Goal: Check status: Check status

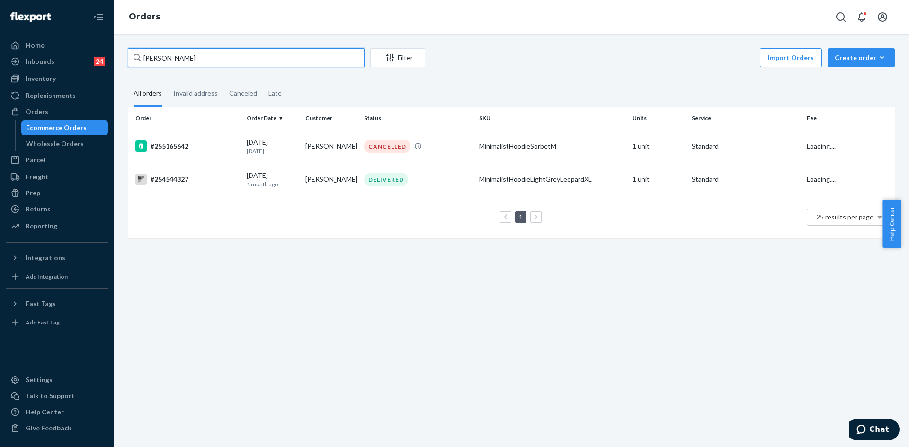
click at [156, 57] on input "[PERSON_NAME]" at bounding box center [246, 57] width 237 height 19
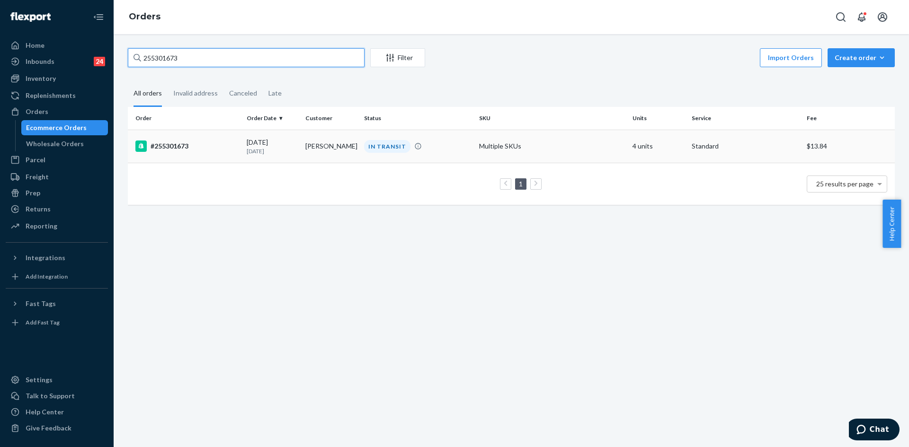
type input "255301673"
click at [265, 144] on div "[DATE] [DATE]" at bounding box center [272, 147] width 51 height 18
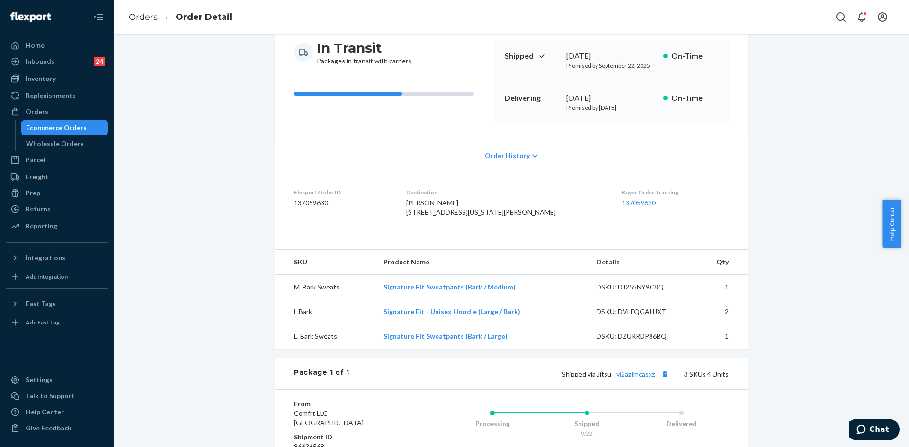
scroll to position [142, 0]
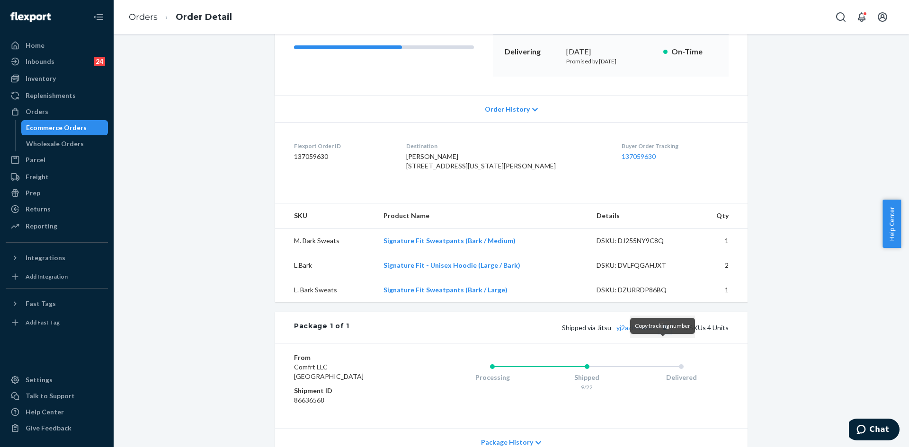
click at [663, 334] on button "Copy tracking number" at bounding box center [664, 327] width 12 height 12
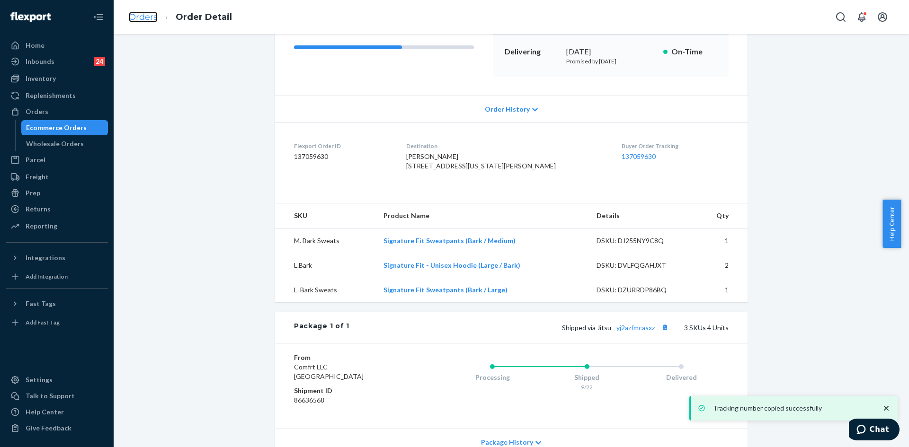
click at [130, 15] on link "Orders" at bounding box center [143, 17] width 29 height 10
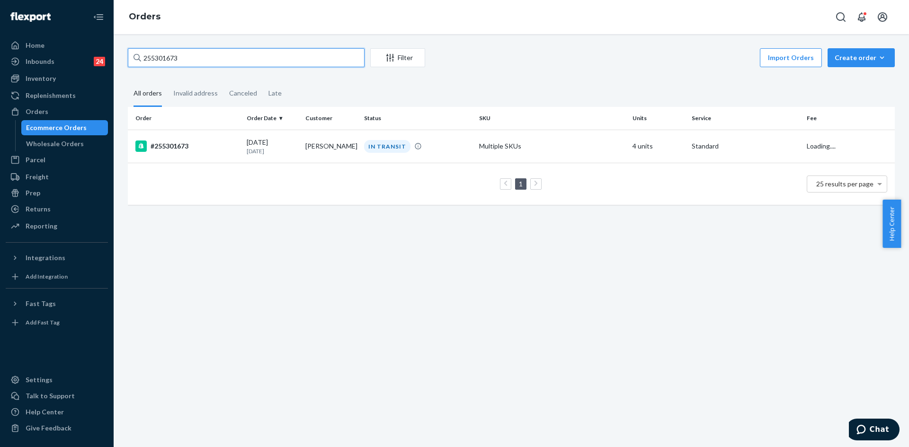
click at [157, 58] on input "255301673" at bounding box center [246, 57] width 237 height 19
paste input "3413002"
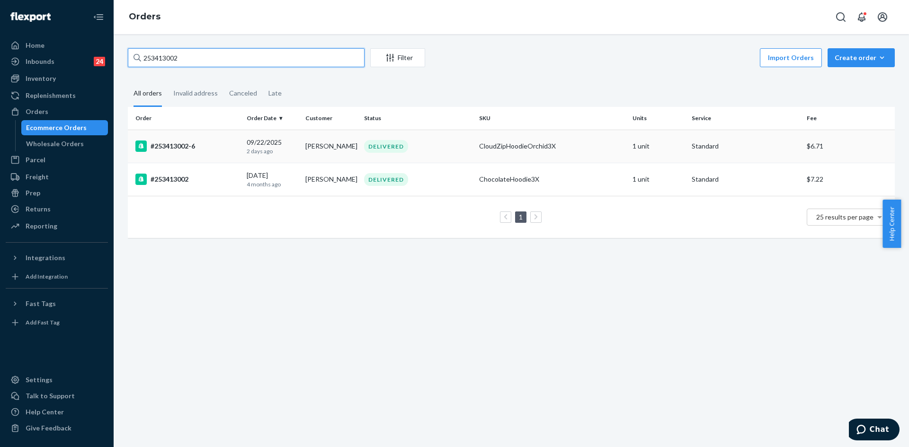
type input "253413002"
click at [204, 146] on div "#253413002-6" at bounding box center [187, 146] width 104 height 11
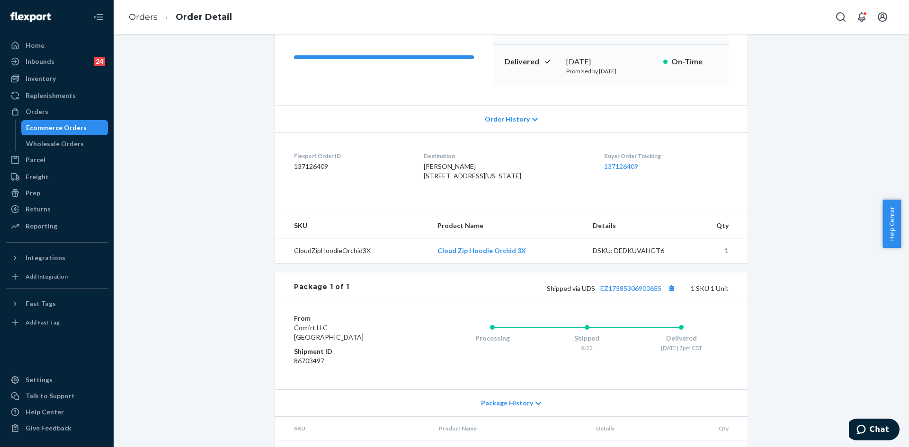
scroll to position [142, 0]
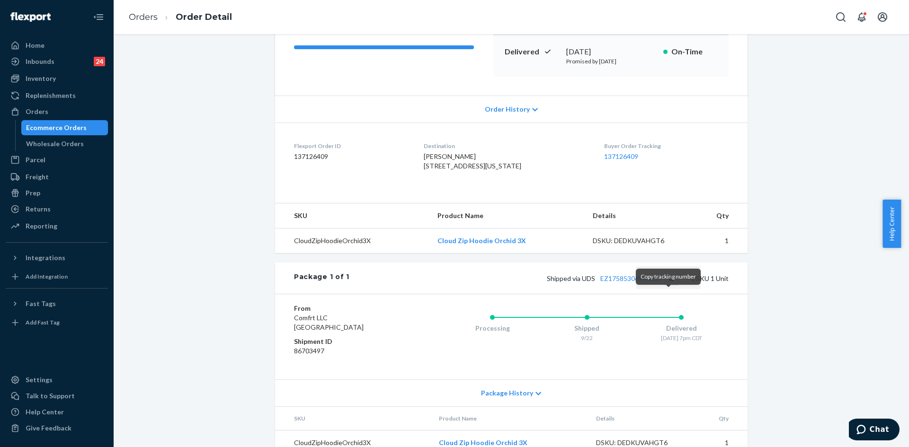
click at [671, 284] on button "Copy tracking number" at bounding box center [671, 278] width 12 height 12
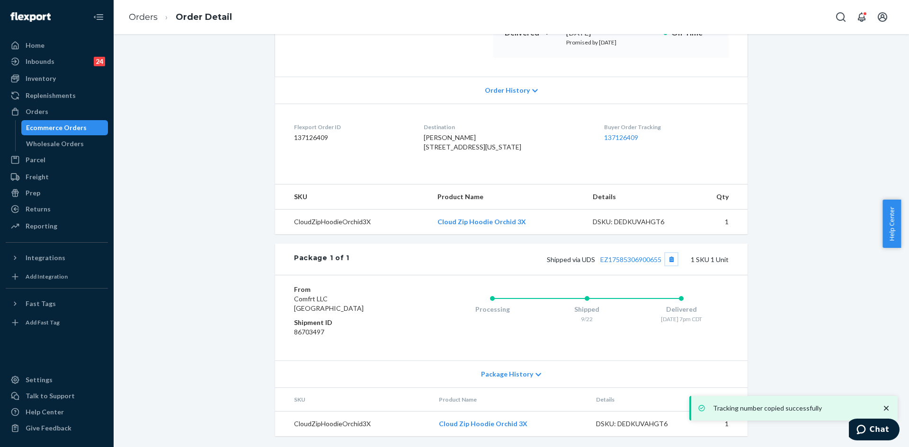
scroll to position [180, 0]
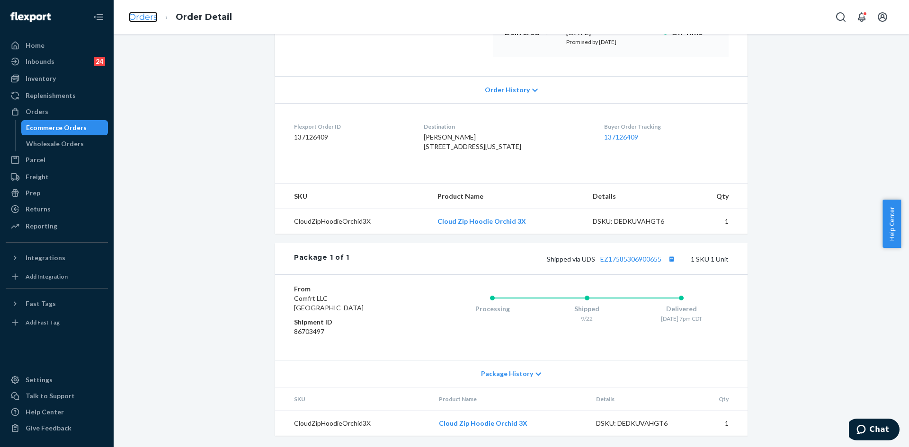
click at [149, 19] on link "Orders" at bounding box center [143, 17] width 29 height 10
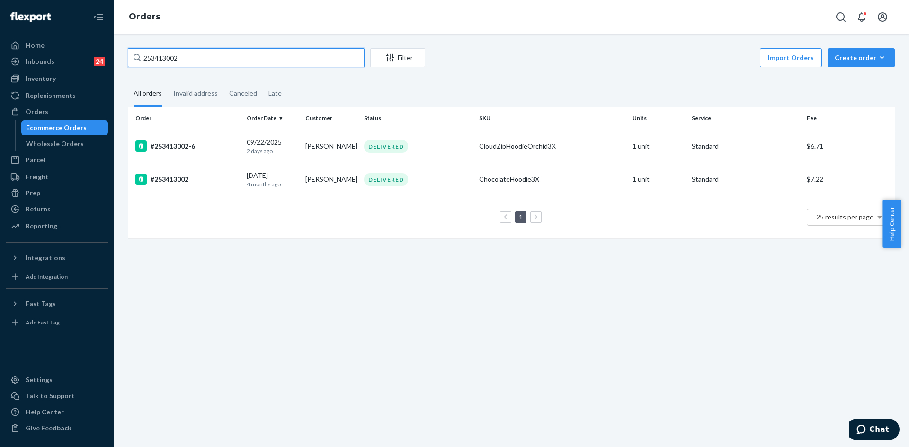
click at [161, 51] on input "253413002" at bounding box center [246, 57] width 237 height 19
paste input "77424"
type input "253774242"
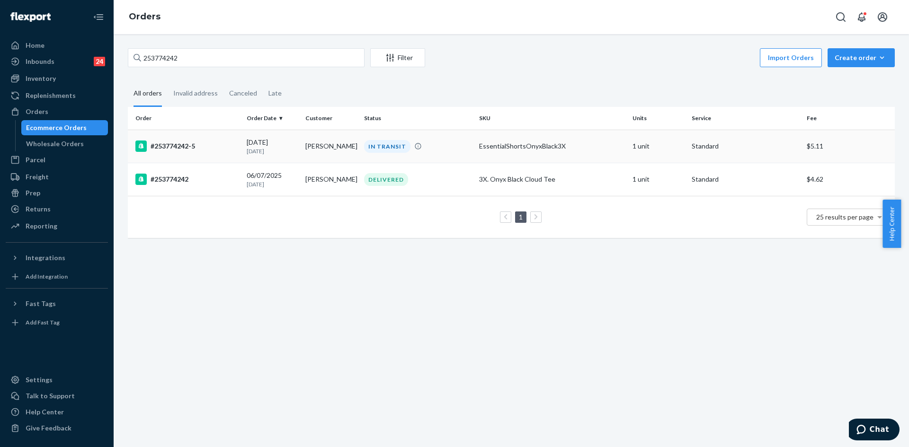
click at [235, 135] on td "#253774242-5" at bounding box center [185, 146] width 115 height 33
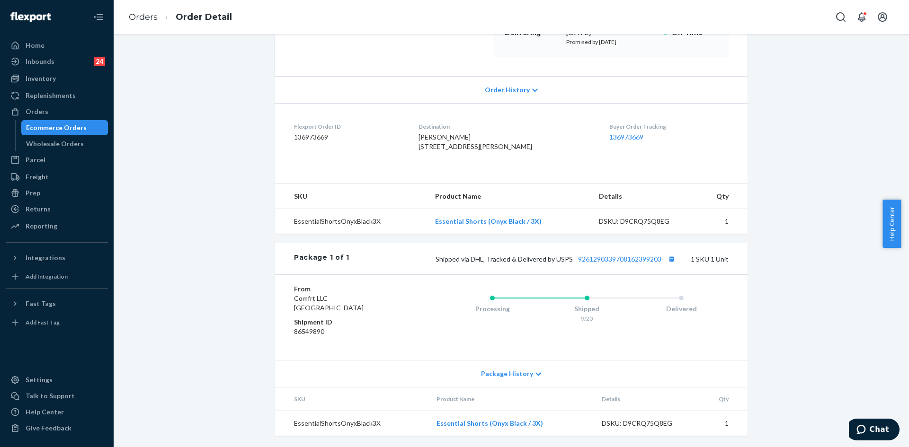
scroll to position [180, 0]
click at [668, 258] on button "Copy tracking number" at bounding box center [671, 259] width 12 height 12
click at [141, 16] on link "Orders" at bounding box center [143, 17] width 29 height 10
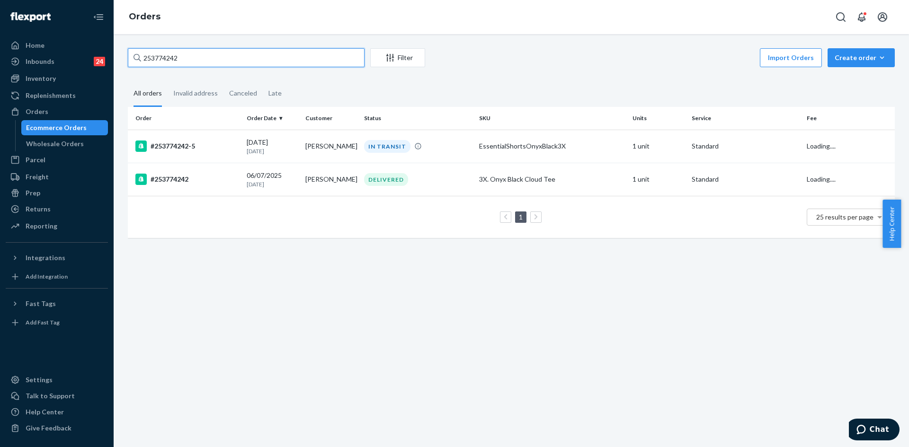
click at [157, 66] on input "253774242" at bounding box center [246, 57] width 237 height 19
click at [156, 63] on input "253774242" at bounding box center [246, 57] width 237 height 19
click at [156, 59] on input "253774242" at bounding box center [246, 57] width 237 height 19
paste input "4916253"
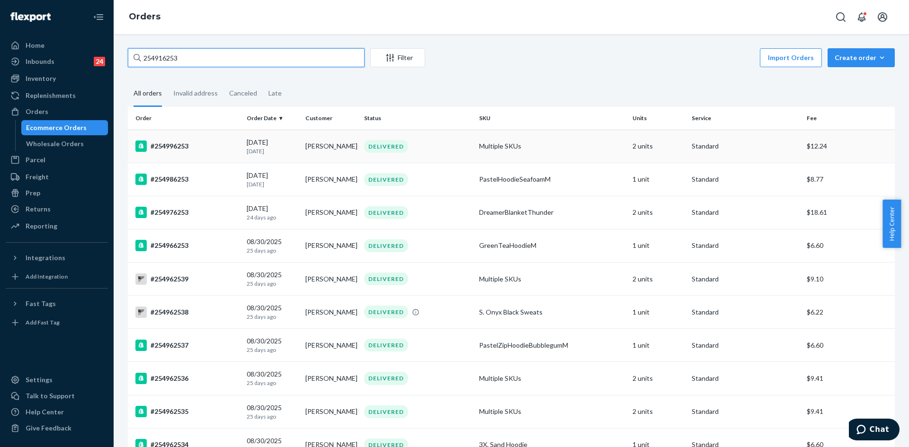
type input "254916253"
click at [283, 136] on td "[DATE] [DATE]" at bounding box center [272, 146] width 59 height 33
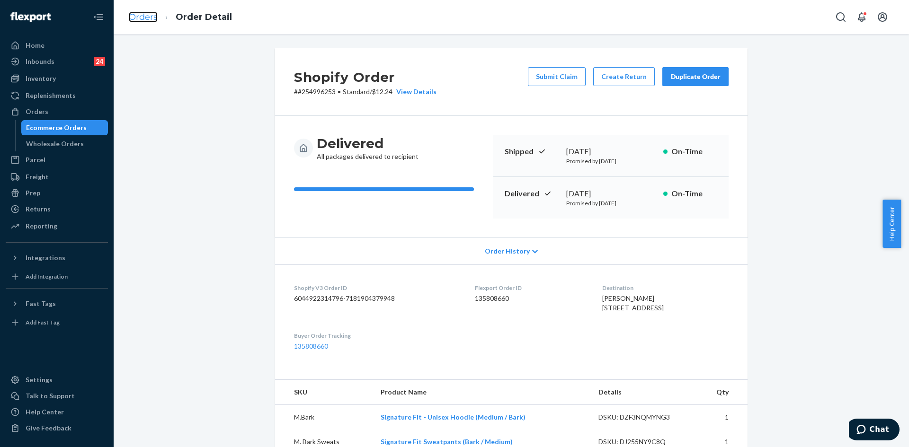
click at [151, 14] on link "Orders" at bounding box center [143, 17] width 29 height 10
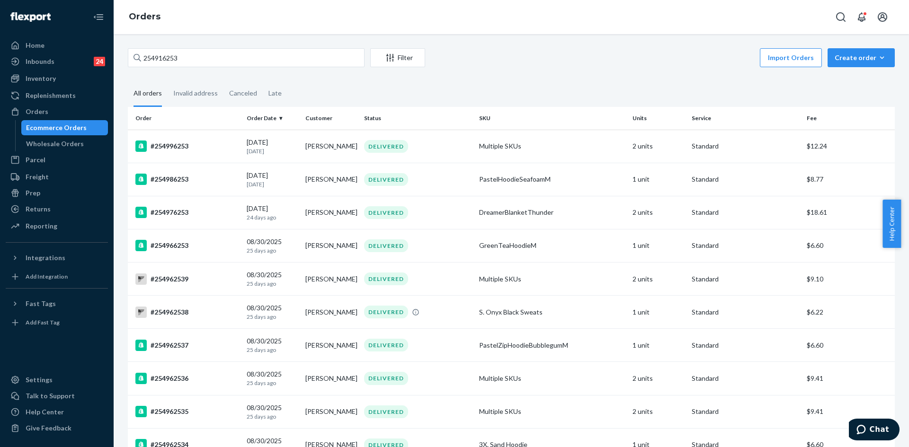
click at [164, 68] on div "254916253 Filter Import Orders Create order Ecommerce order Removal order" at bounding box center [511, 58] width 767 height 21
click at [164, 64] on input "254916253" at bounding box center [246, 57] width 237 height 19
click at [163, 62] on input "254916253" at bounding box center [246, 57] width 237 height 19
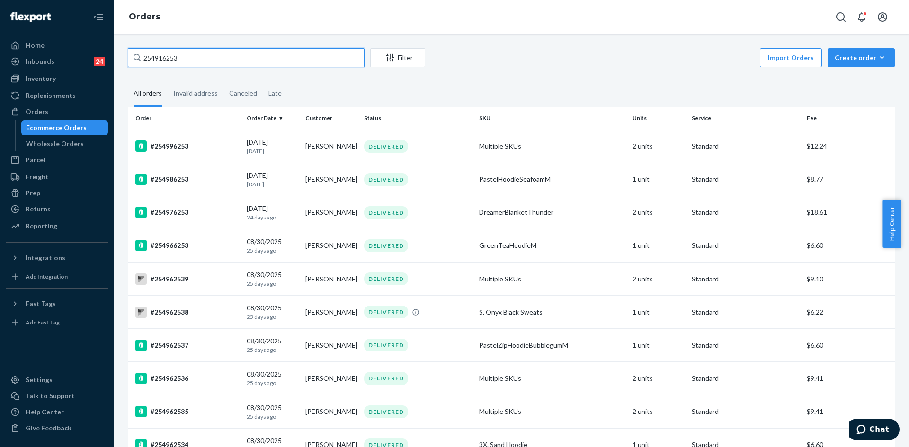
paste input "5171205"
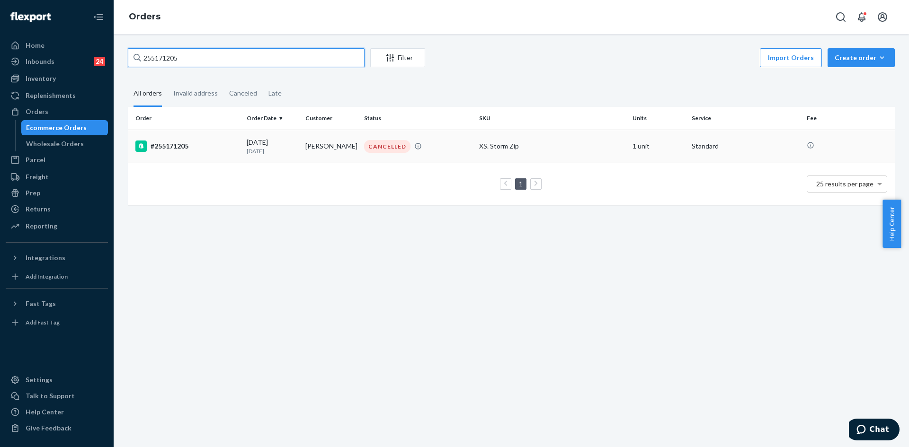
type input "255171205"
click at [220, 136] on td "#255171205" at bounding box center [185, 146] width 115 height 33
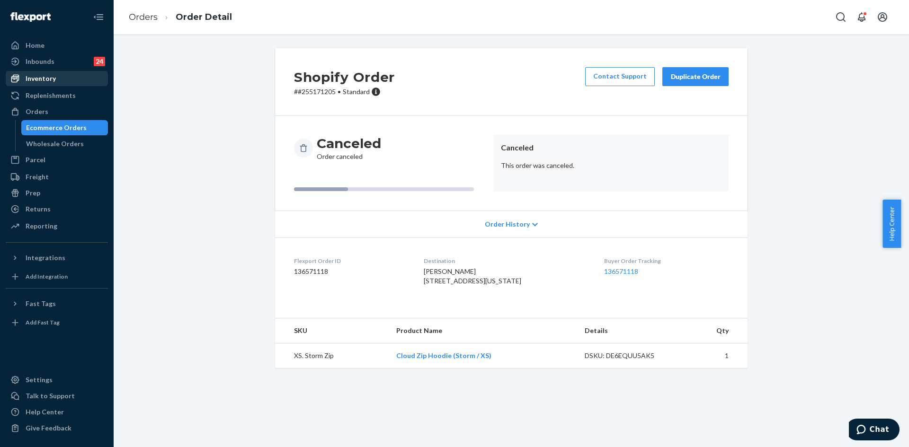
click at [44, 80] on div "Inventory" at bounding box center [41, 78] width 30 height 9
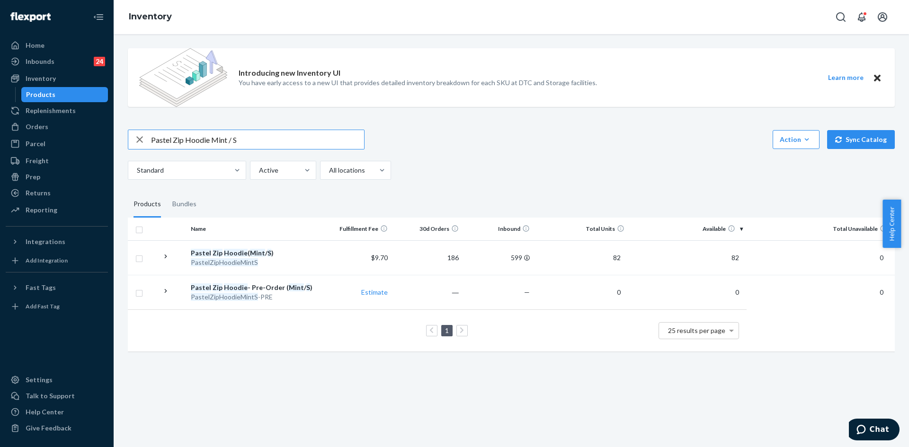
click at [144, 140] on icon "button" at bounding box center [139, 139] width 11 height 19
click at [159, 140] on input "text" at bounding box center [257, 139] width 213 height 19
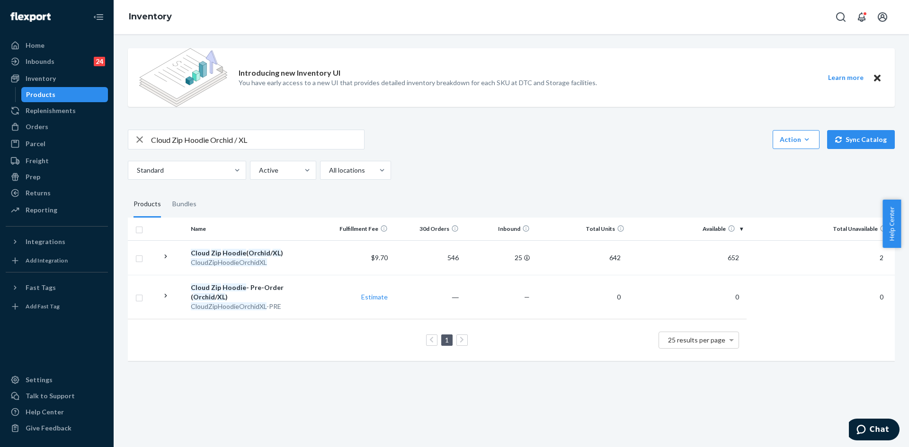
click at [159, 141] on input "Cloud Zip Hoodie Orchid / XL" at bounding box center [257, 139] width 213 height 19
click at [257, 143] on input "Travel Essentials Zip Hoodie Orchid / XL" at bounding box center [257, 139] width 213 height 19
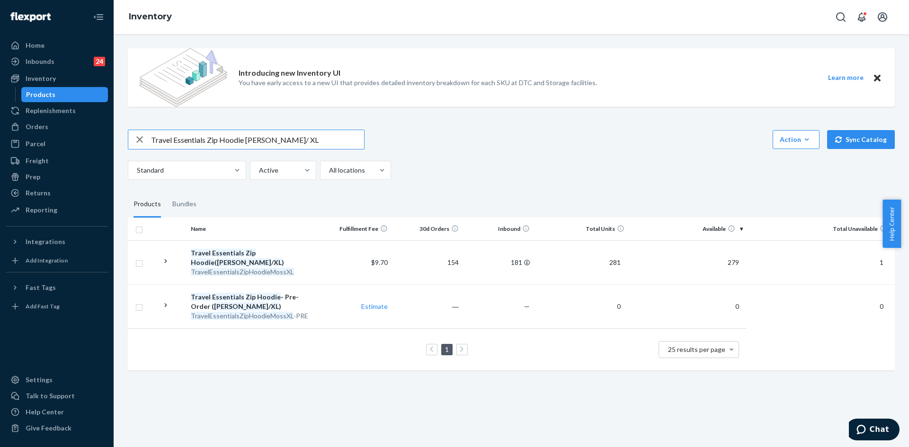
drag, startPoint x: 208, startPoint y: 140, endPoint x: 243, endPoint y: 139, distance: 35.5
click at [243, 139] on input "Travel Essentials Zip Hoodie [PERSON_NAME]/ XL" at bounding box center [257, 139] width 213 height 19
click at [275, 143] on input "Travel Essentials Sweatpants [PERSON_NAME]/ XL" at bounding box center [257, 139] width 213 height 19
type input "Travel Essentials Sweatpants [PERSON_NAME]/ 2X"
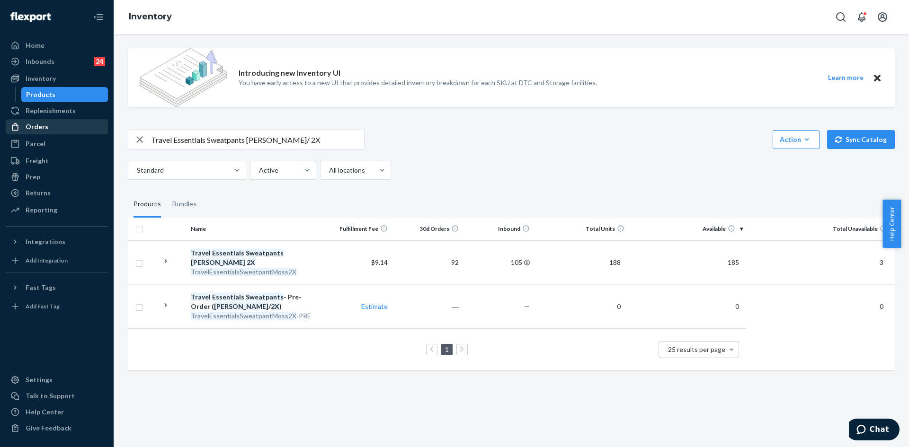
click at [47, 132] on div "Orders" at bounding box center [57, 126] width 100 height 13
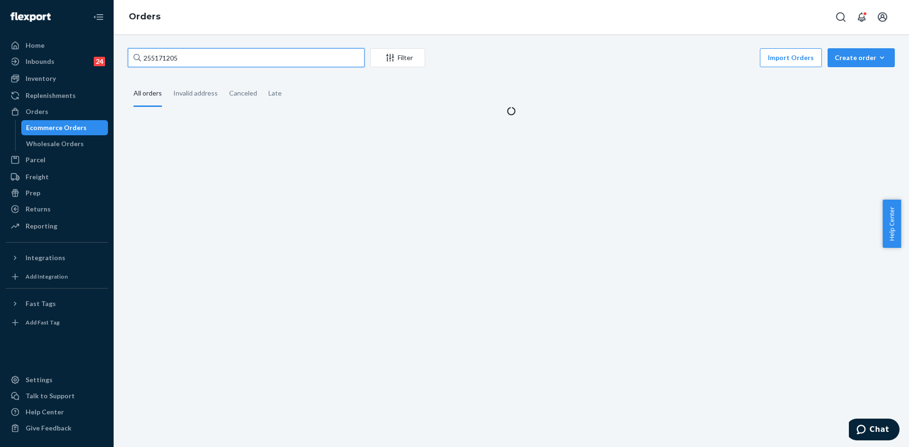
click at [149, 50] on input "255171205" at bounding box center [246, 57] width 237 height 19
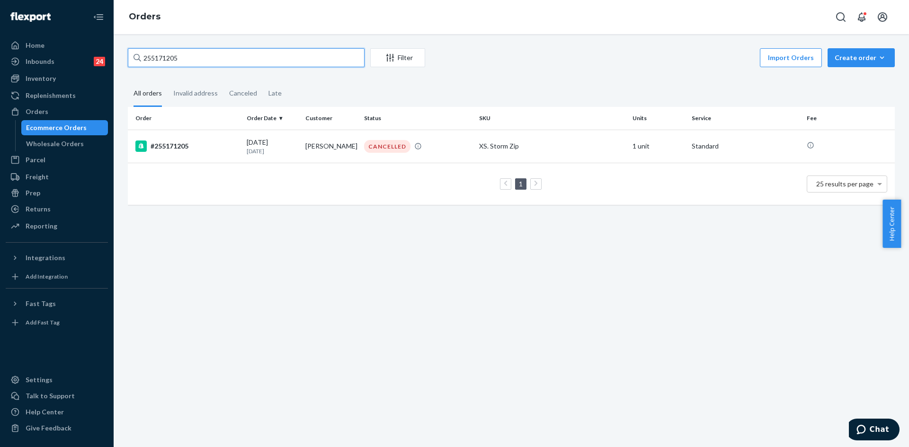
paste input "3791957"
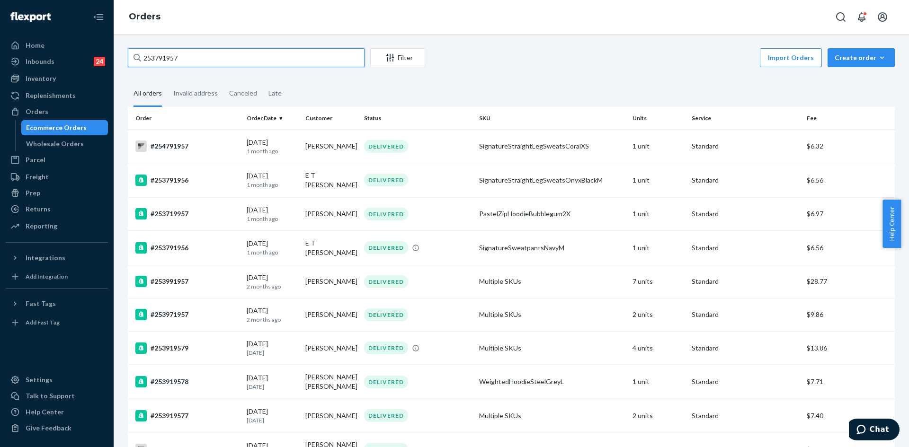
click at [158, 56] on input "253791957" at bounding box center [246, 57] width 237 height 19
paste input "427630"
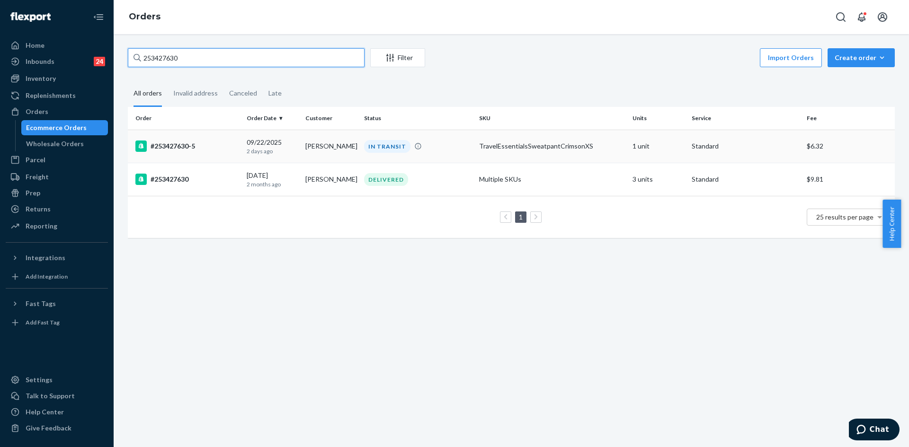
type input "253427630"
click at [225, 143] on div "#253427630-5" at bounding box center [187, 146] width 104 height 11
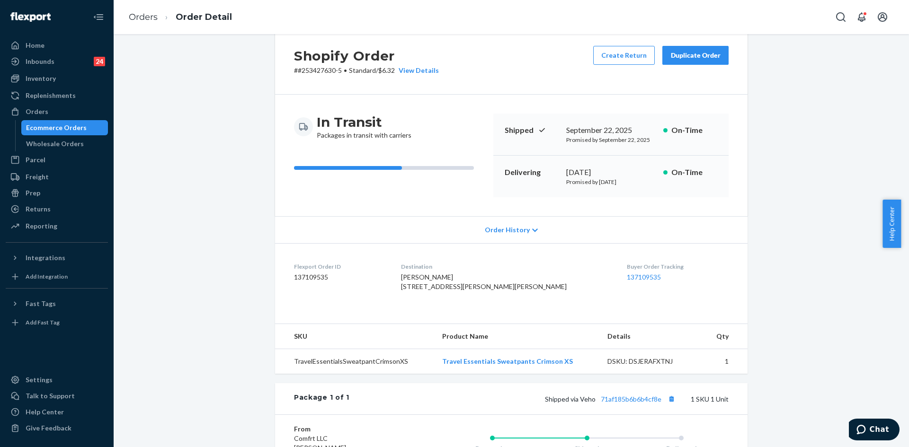
scroll to position [95, 0]
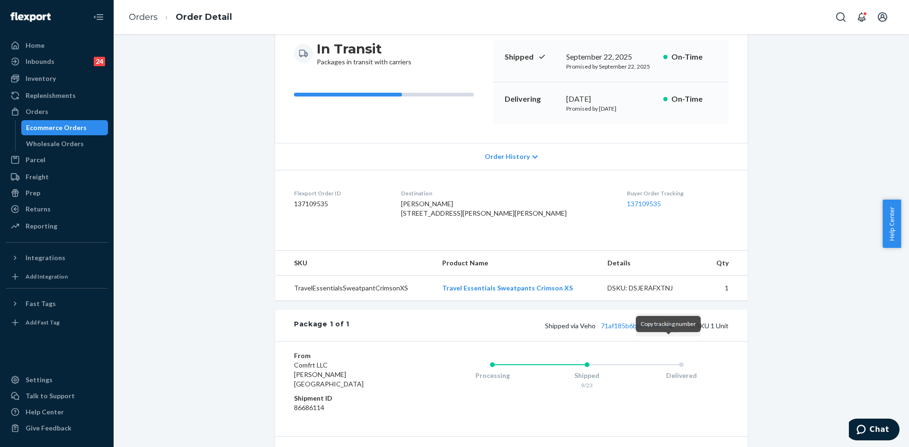
click at [669, 332] on button "Copy tracking number" at bounding box center [671, 325] width 12 height 12
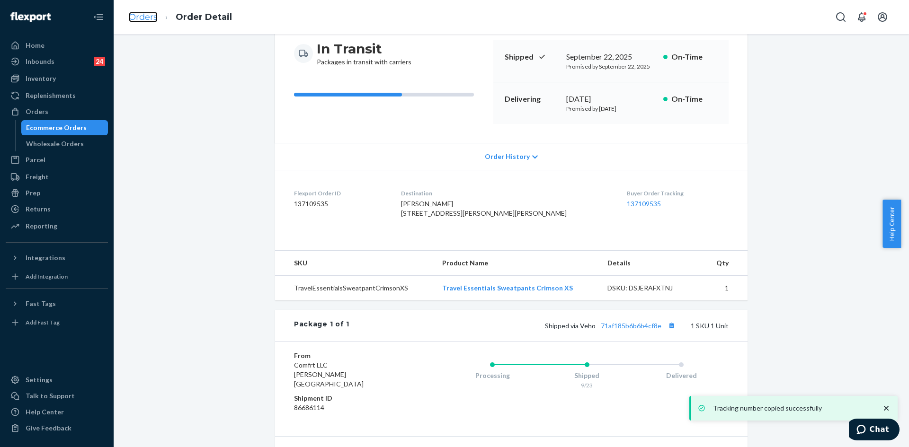
click at [142, 16] on link "Orders" at bounding box center [143, 17] width 29 height 10
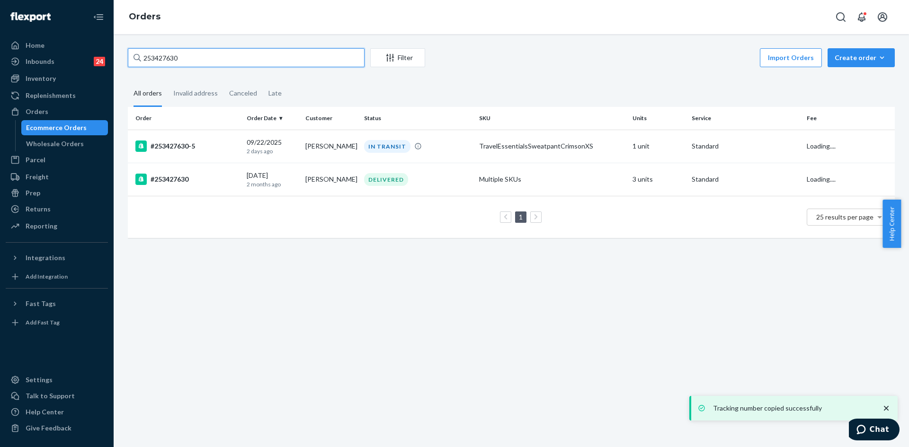
click at [157, 55] on input "253427630" at bounding box center [246, 57] width 237 height 19
paste input "5066973"
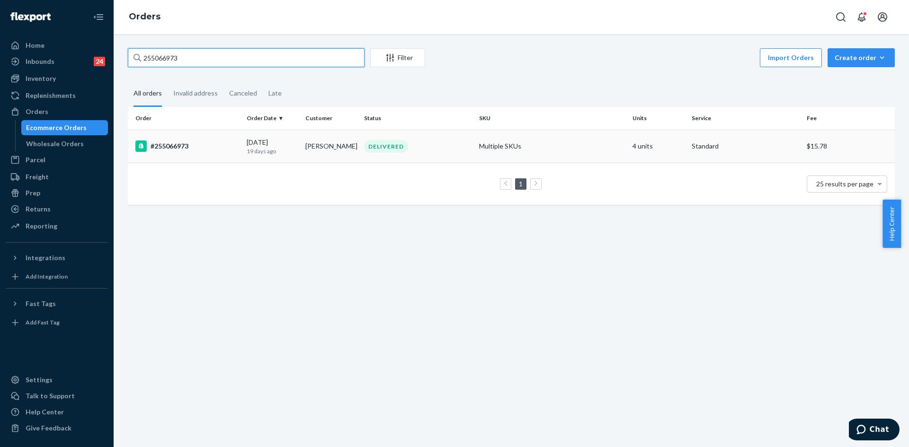
type input "255066973"
click at [215, 140] on td "#255066973" at bounding box center [185, 146] width 115 height 33
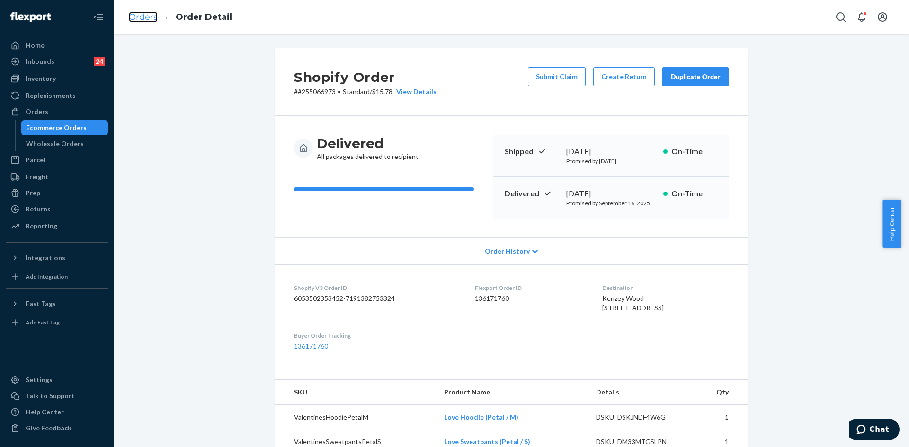
click at [150, 18] on link "Orders" at bounding box center [143, 17] width 29 height 10
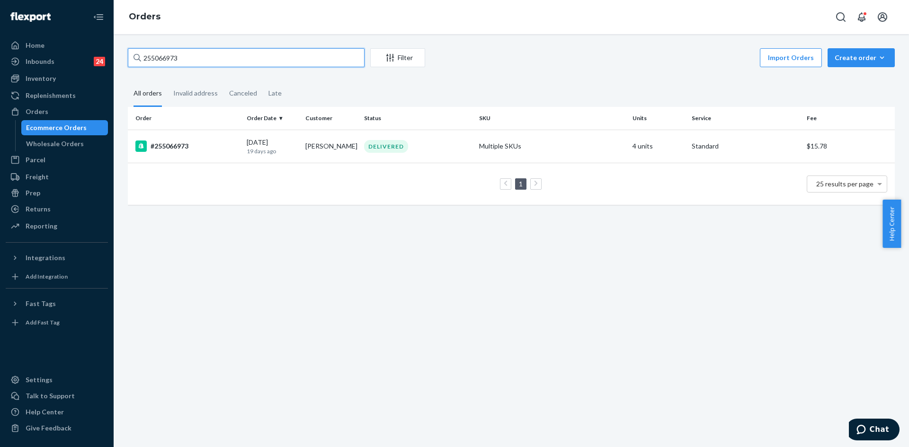
click at [174, 57] on input "255066973" at bounding box center [246, 57] width 237 height 19
paste input "4167217"
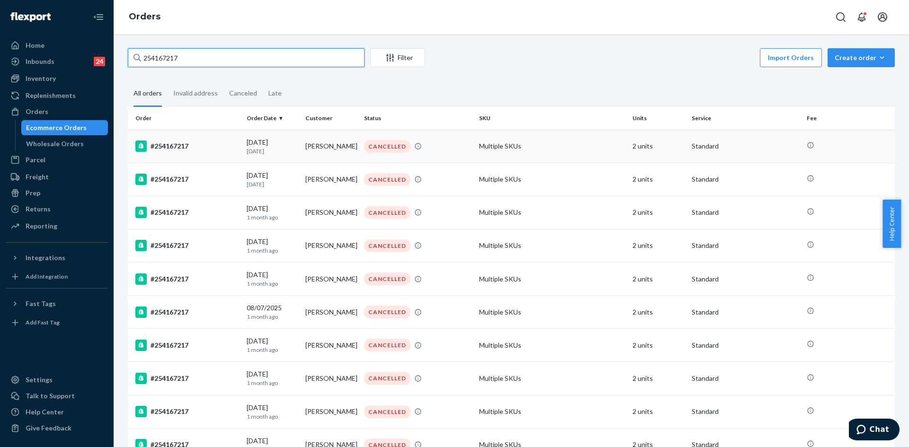
type input "254167217"
click at [203, 149] on div "#254167217" at bounding box center [187, 146] width 104 height 11
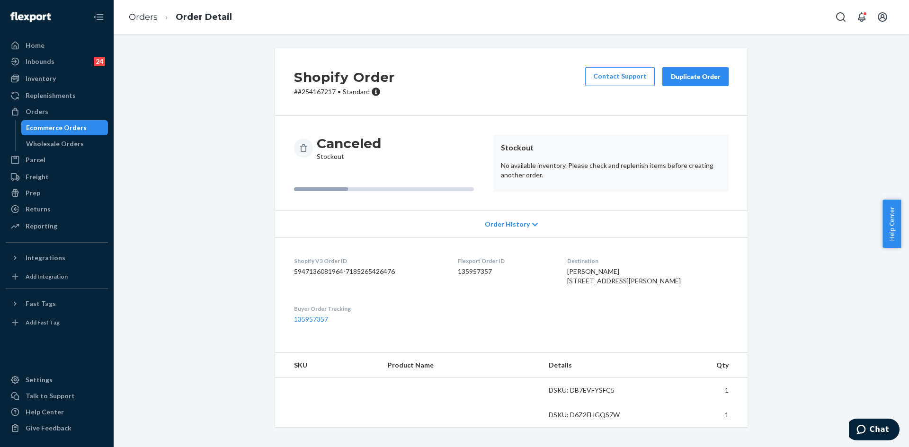
scroll to position [10, 0]
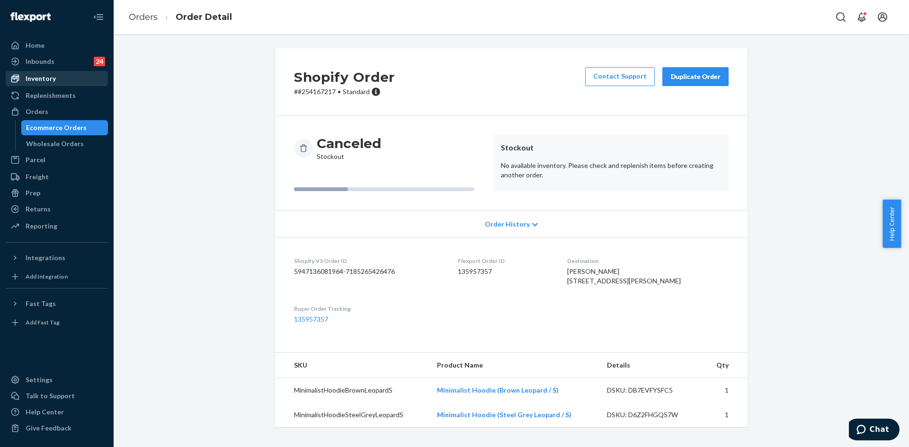
click at [62, 81] on div "Inventory" at bounding box center [57, 78] width 100 height 13
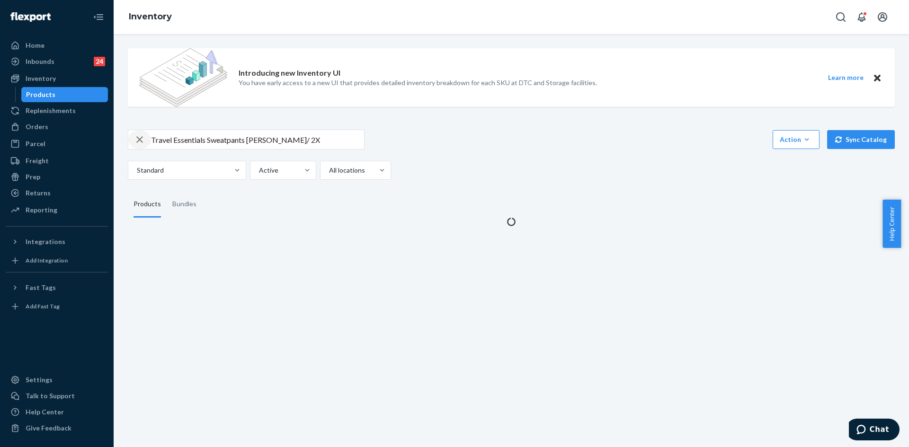
click at [141, 138] on icon "button" at bounding box center [139, 139] width 7 height 7
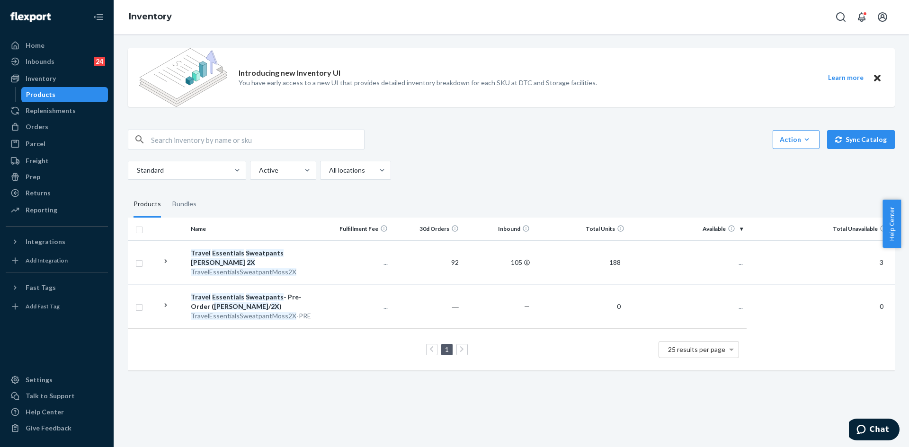
click at [161, 144] on input "text" at bounding box center [257, 139] width 213 height 19
type input "Essential Shorts Sky / 2X"
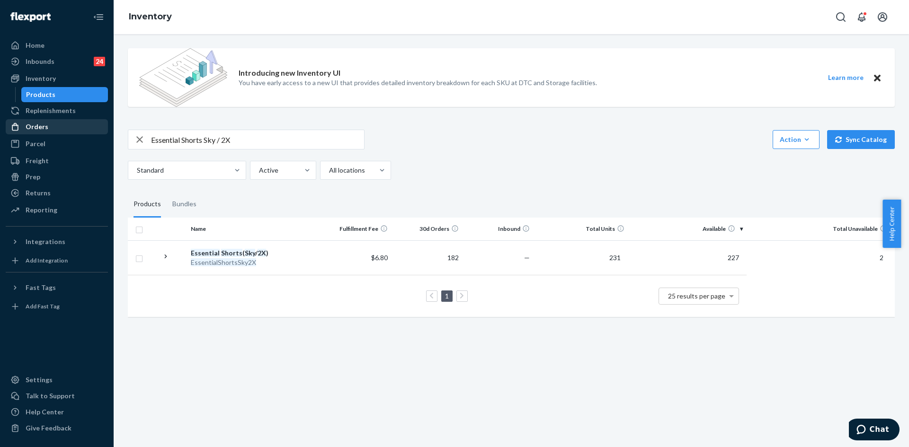
click at [44, 128] on div "Orders" at bounding box center [37, 126] width 23 height 9
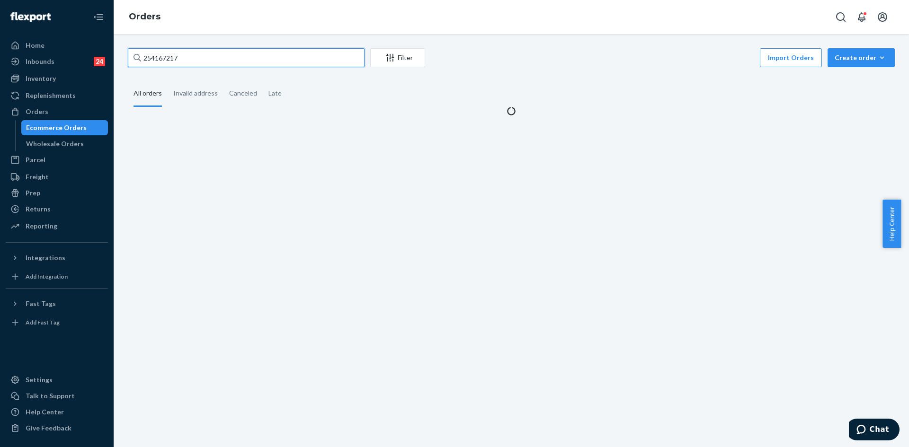
click at [156, 62] on input "254167217" at bounding box center [246, 57] width 237 height 19
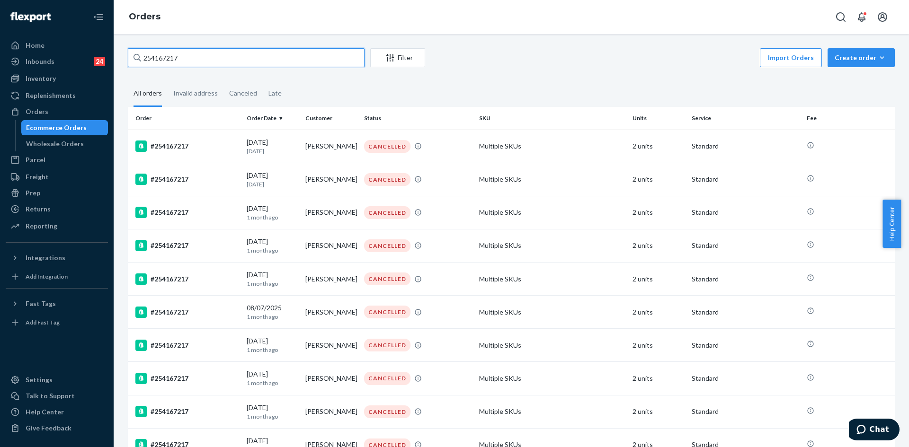
paste input "3778170"
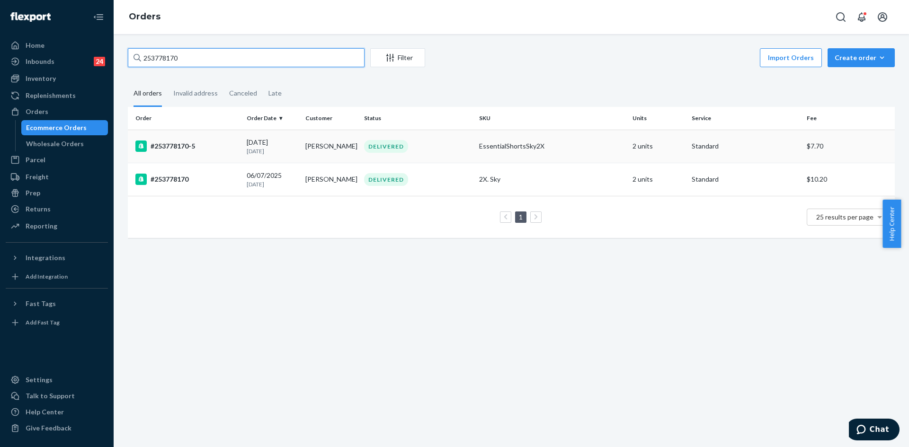
type input "253778170"
click at [231, 138] on td "#253778170-5" at bounding box center [185, 146] width 115 height 33
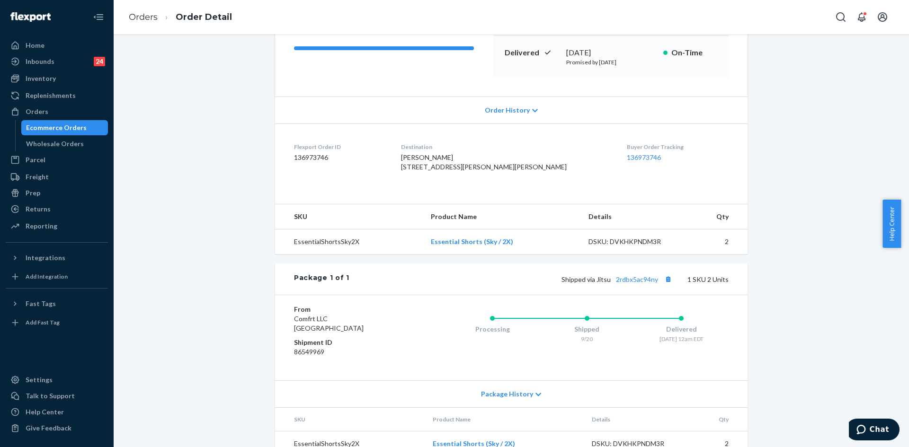
scroll to position [153, 0]
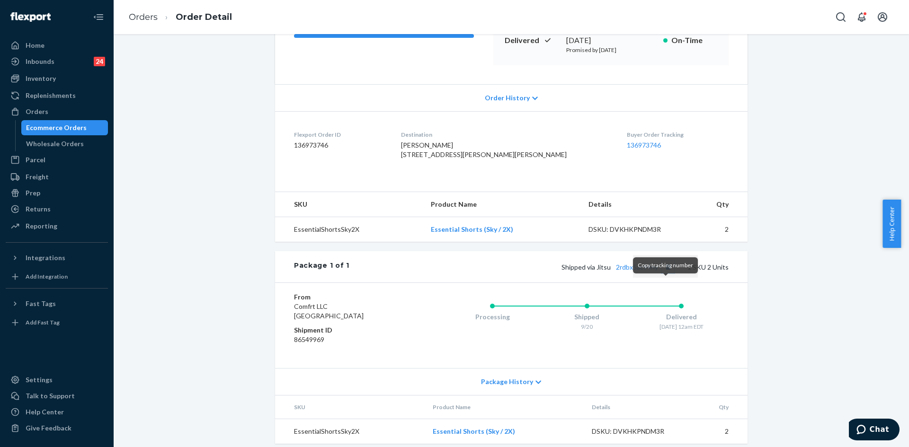
click at [664, 273] on button "Copy tracking number" at bounding box center [668, 267] width 12 height 12
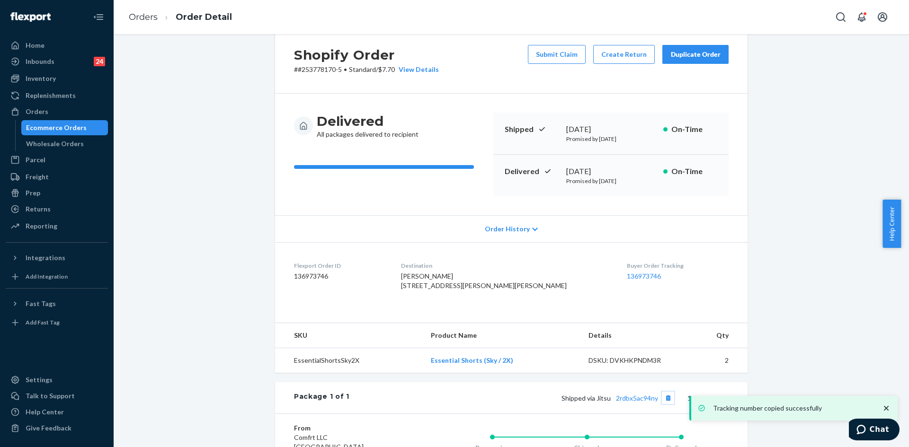
scroll to position [11, 0]
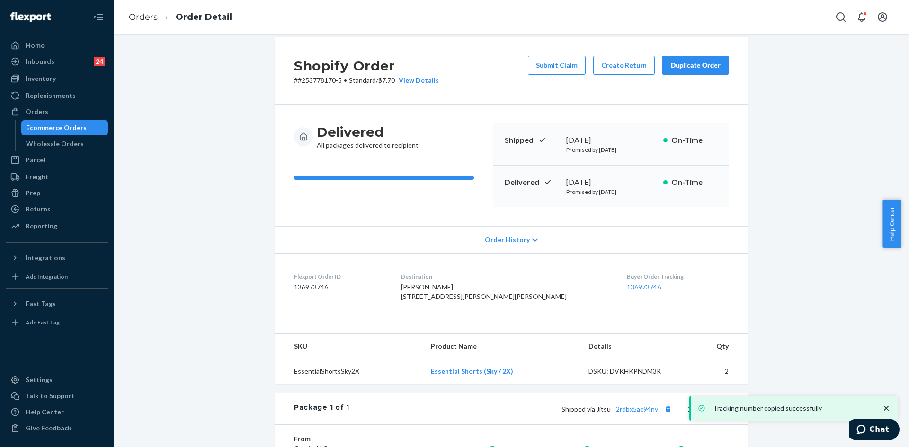
click at [138, 22] on li "Orders" at bounding box center [143, 17] width 29 height 12
click at [138, 21] on link "Orders" at bounding box center [143, 17] width 29 height 10
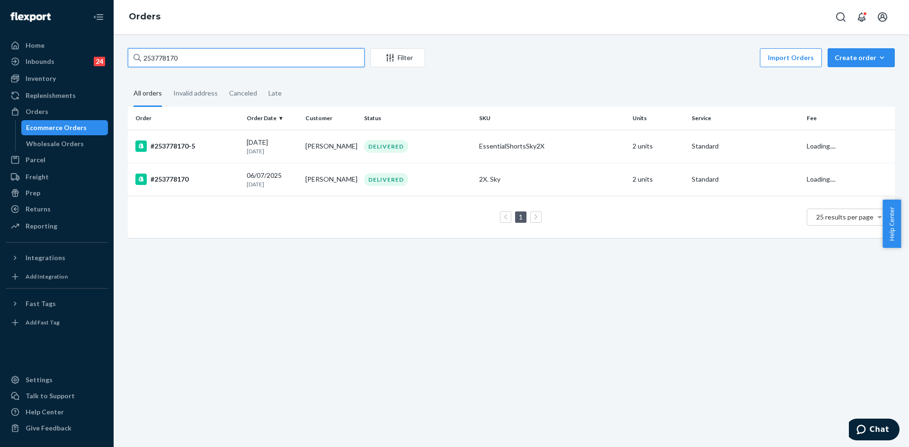
click at [158, 62] on input "253778170" at bounding box center [246, 57] width 237 height 19
paste input "5050215"
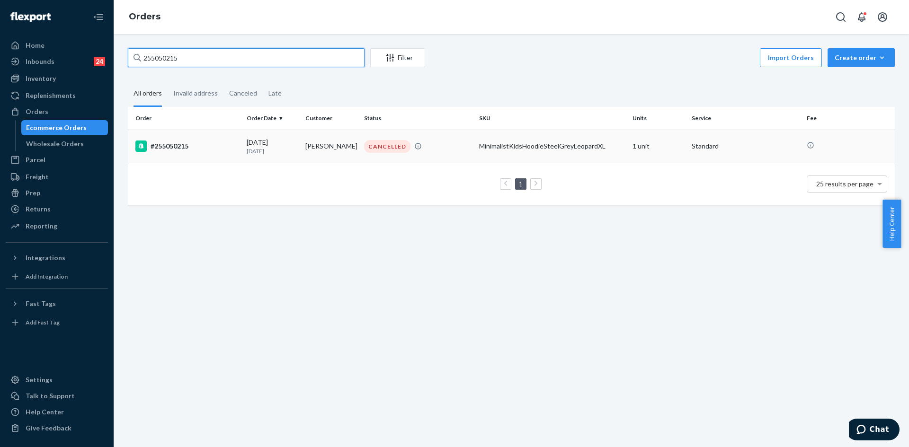
type input "255050215"
click at [195, 145] on div "#255050215" at bounding box center [187, 146] width 104 height 11
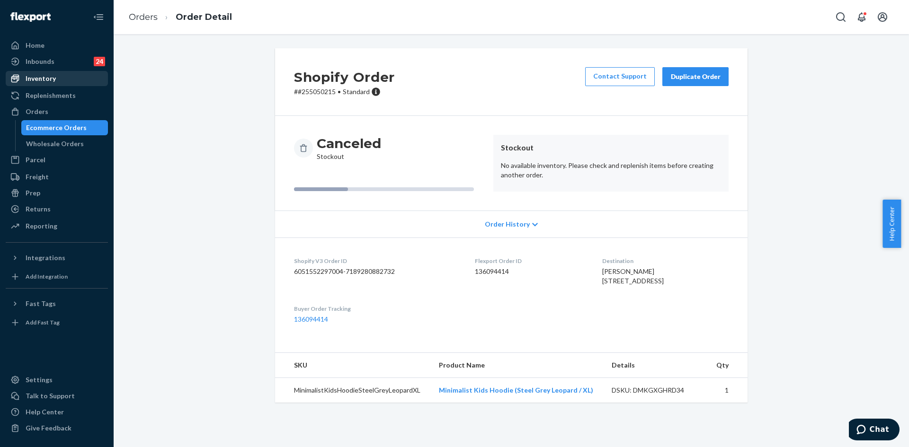
click at [43, 75] on div "Inventory" at bounding box center [41, 78] width 30 height 9
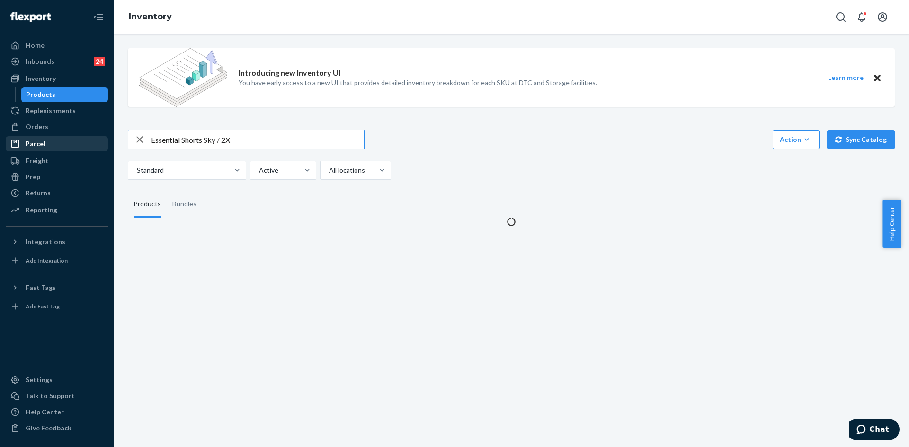
click at [16, 140] on div "Home Inbounds 24 Shipping Plans Problems 24 Inventory Products Replenishments O…" at bounding box center [454, 223] width 909 height 447
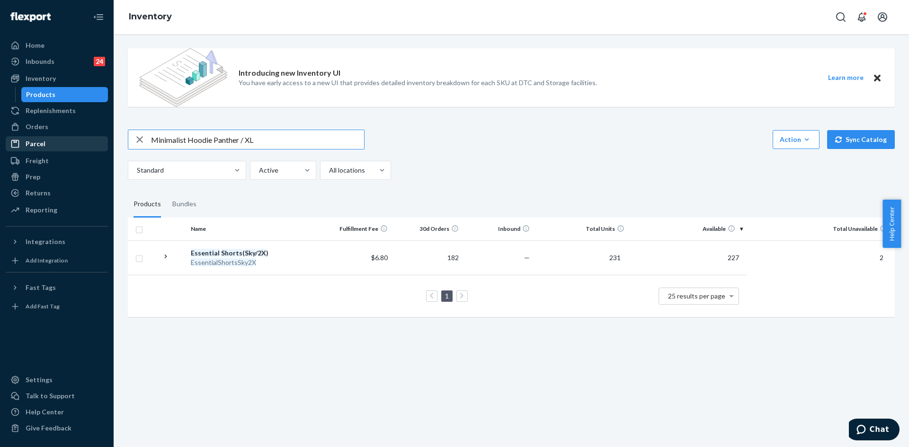
type input "Minimalist Hoodie Panther / XL"
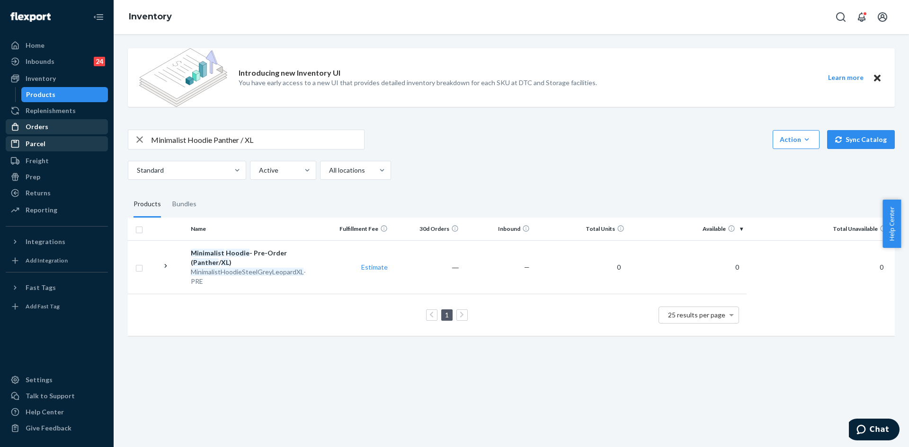
click at [33, 124] on div "Orders" at bounding box center [37, 126] width 23 height 9
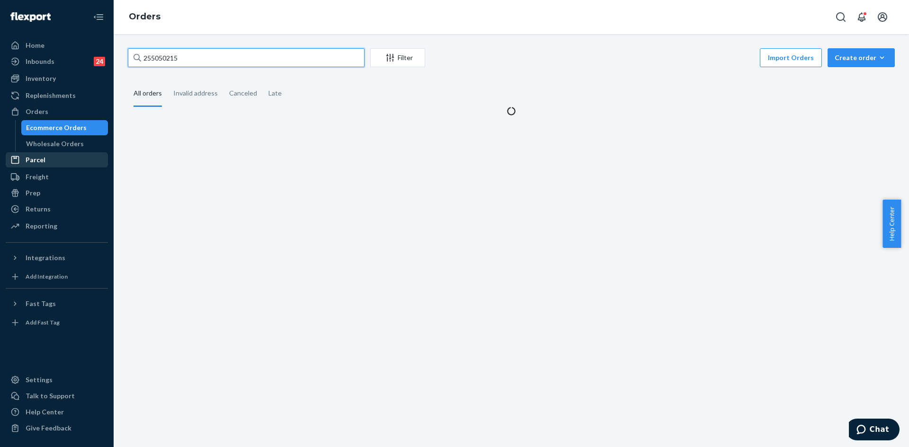
click at [159, 58] on input "255050215" at bounding box center [246, 57] width 237 height 19
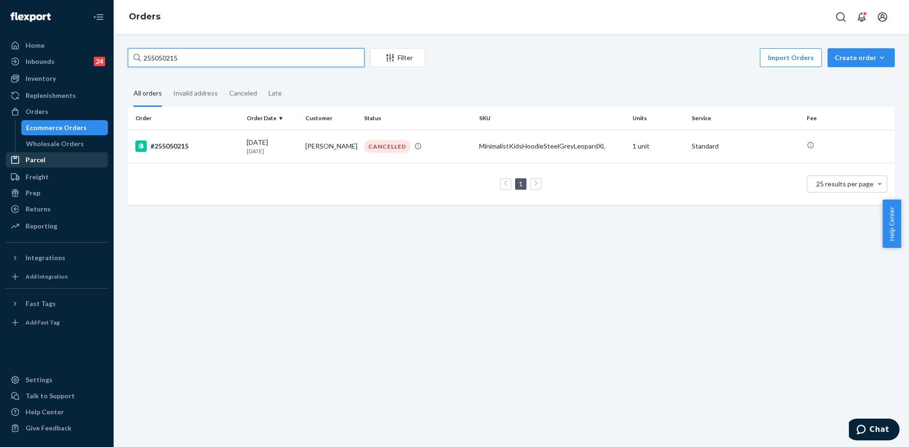
click at [159, 58] on input "255050215" at bounding box center [246, 57] width 237 height 19
paste input "3696286"
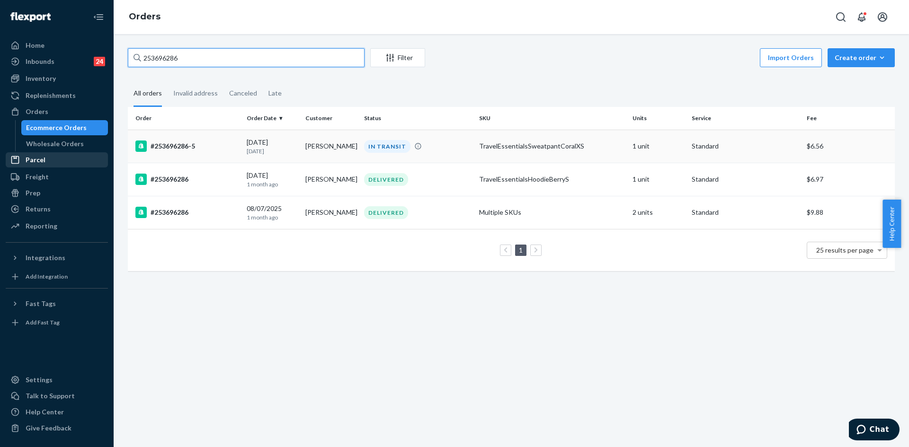
type input "253696286"
click at [224, 142] on div "#253696286-5" at bounding box center [187, 146] width 104 height 11
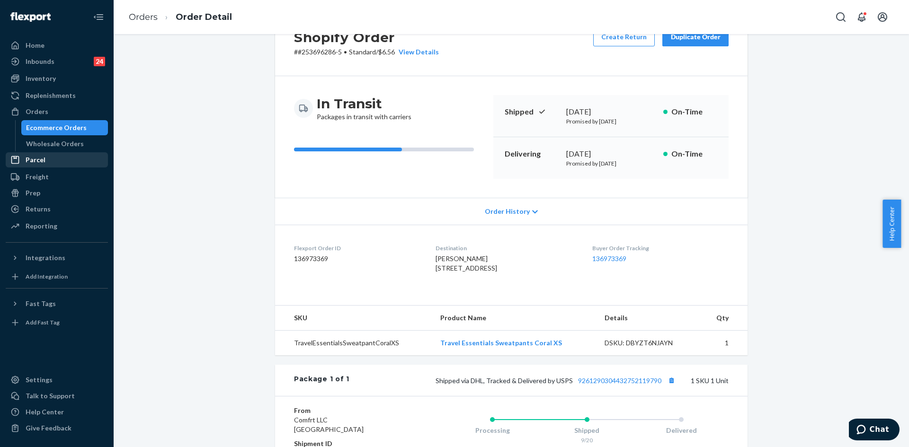
scroll to position [142, 0]
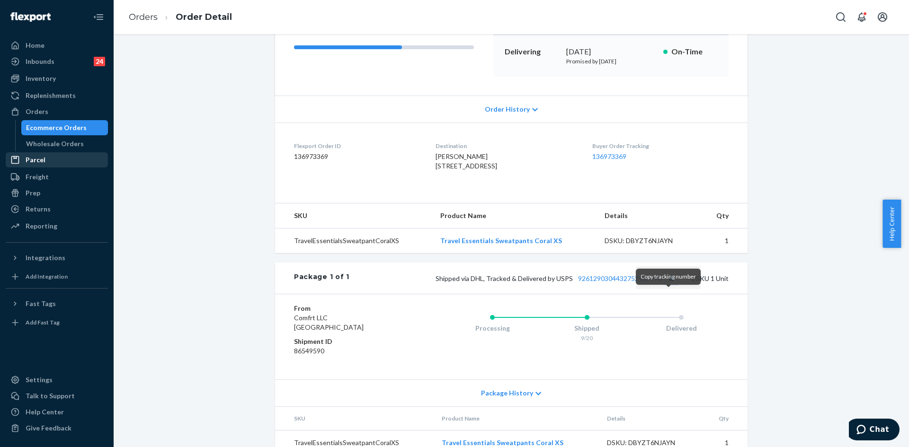
click at [667, 284] on button "Copy tracking number" at bounding box center [671, 278] width 12 height 12
click at [144, 15] on link "Orders" at bounding box center [143, 17] width 29 height 10
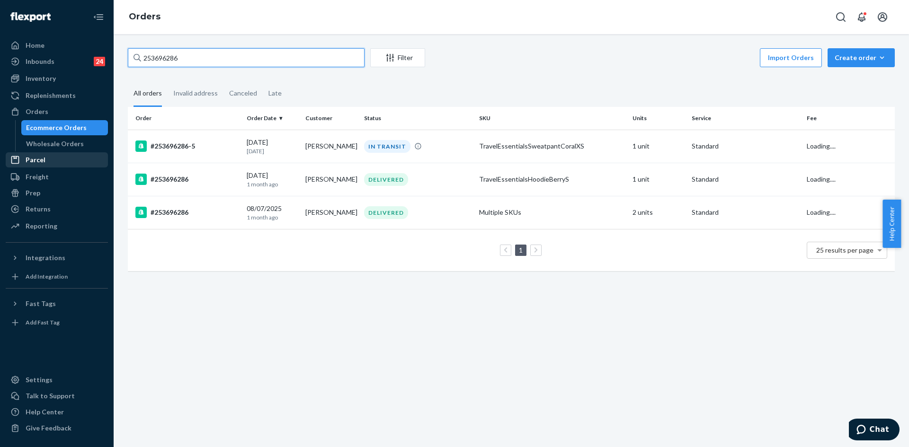
click at [160, 63] on input "253696286" at bounding box center [246, 57] width 237 height 19
paste input "254167753"
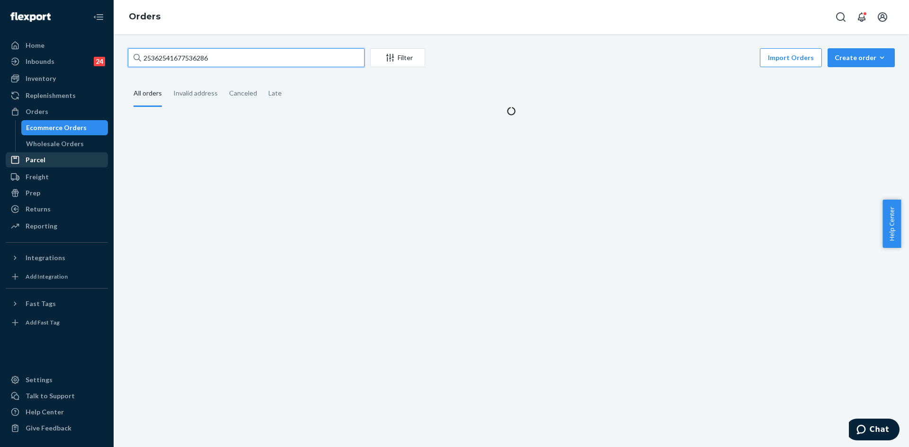
paste input "4167753"
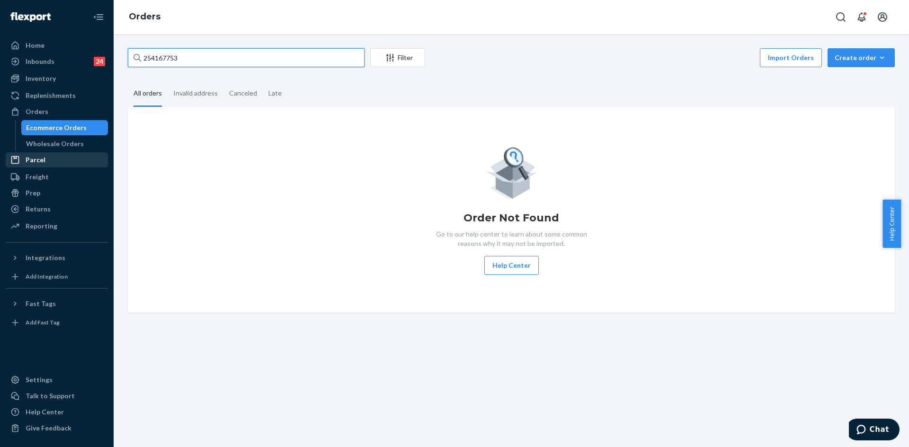
click at [159, 61] on input "254167753" at bounding box center [246, 57] width 237 height 19
type input "254167753"
click at [188, 94] on div "Invalid address" at bounding box center [195, 94] width 44 height 26
click at [168, 81] on input "Invalid address" at bounding box center [168, 81] width 0 height 0
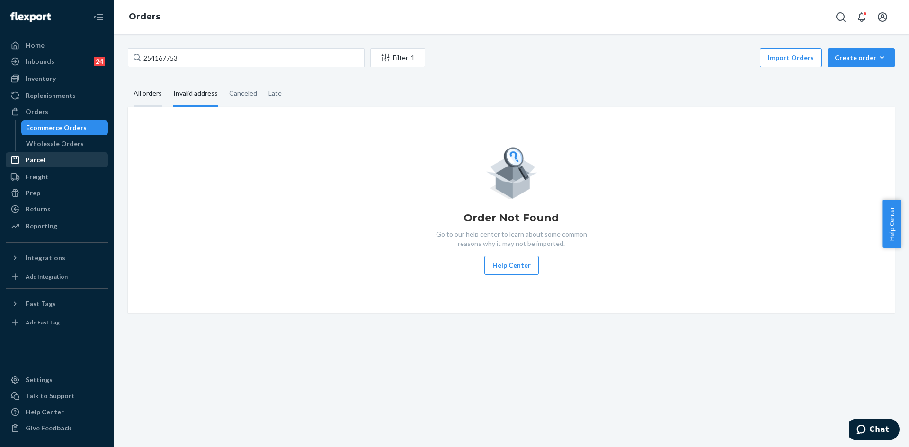
click at [156, 95] on div "All orders" at bounding box center [147, 94] width 28 height 26
click at [128, 81] on input "All orders" at bounding box center [128, 81] width 0 height 0
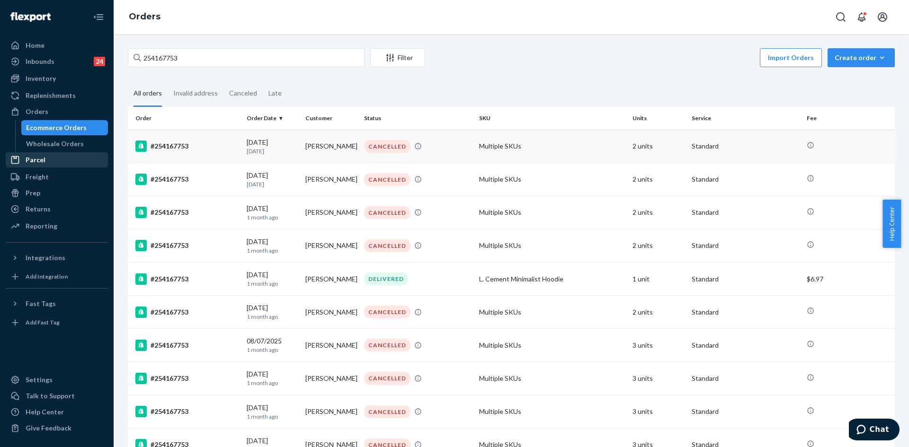
click at [214, 140] on td "#254167753" at bounding box center [185, 146] width 115 height 33
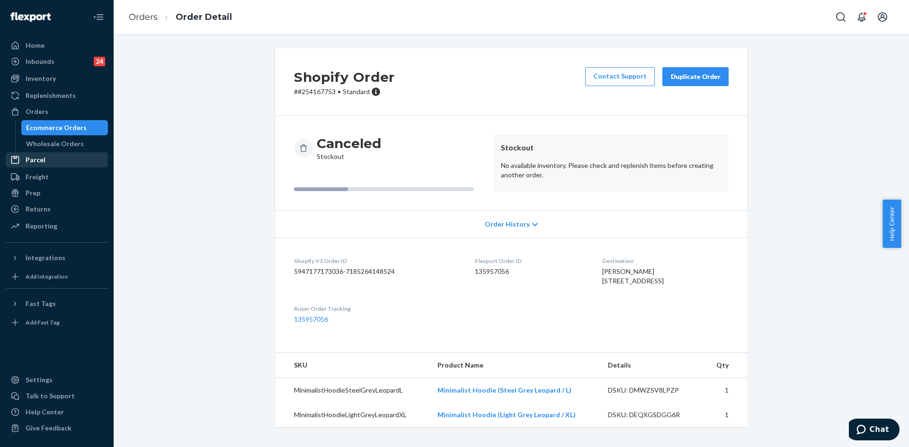
scroll to position [10, 0]
click at [149, 17] on link "Orders" at bounding box center [143, 17] width 29 height 10
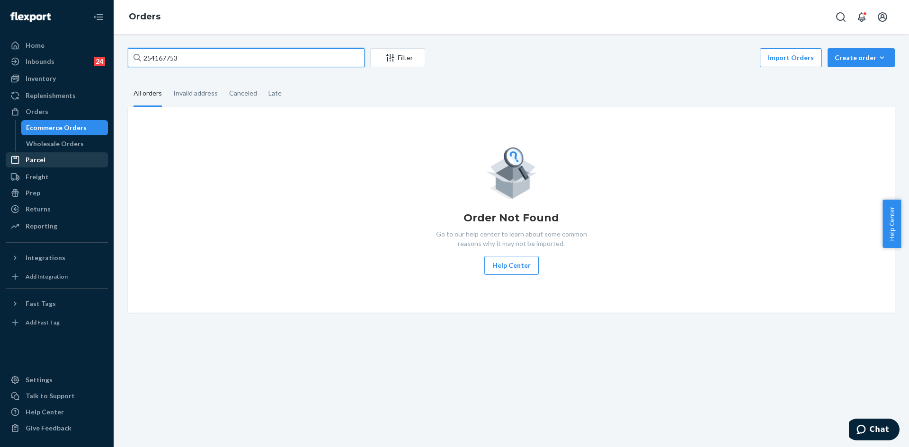
click at [162, 63] on input "254167753" at bounding box center [246, 57] width 237 height 19
paste input "3922907"
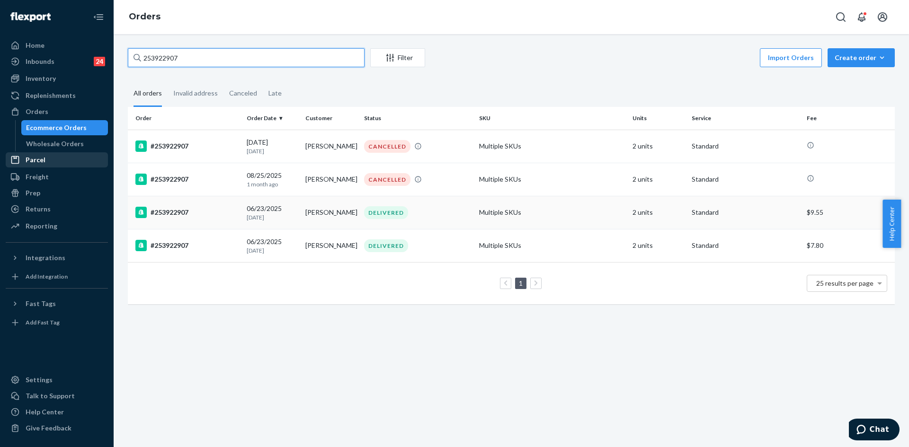
type input "253922907"
click at [225, 205] on td "#253922907" at bounding box center [185, 212] width 115 height 33
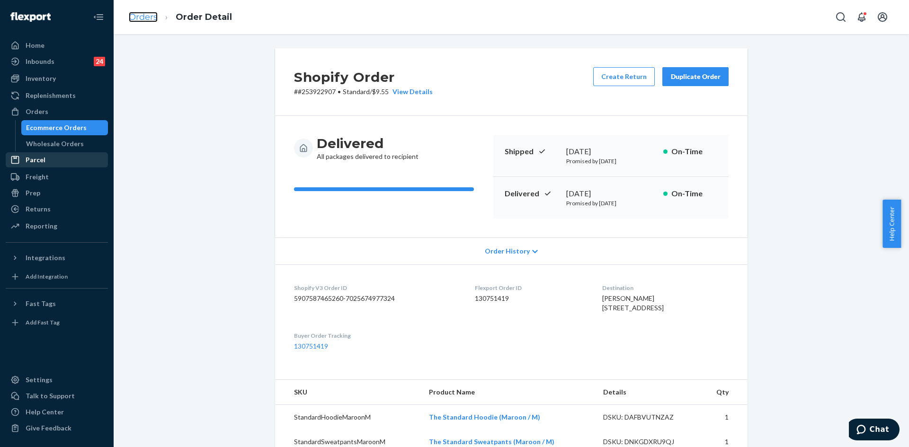
click at [149, 15] on link "Orders" at bounding box center [143, 17] width 29 height 10
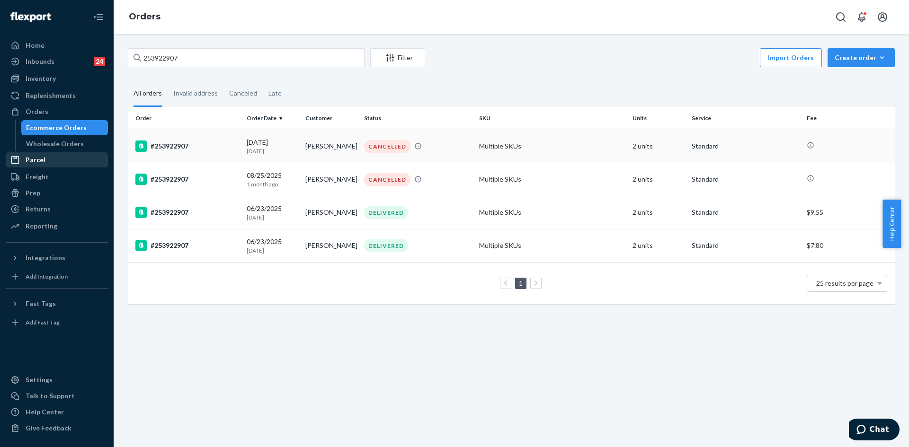
click at [253, 151] on p "[DATE]" at bounding box center [272, 151] width 51 height 8
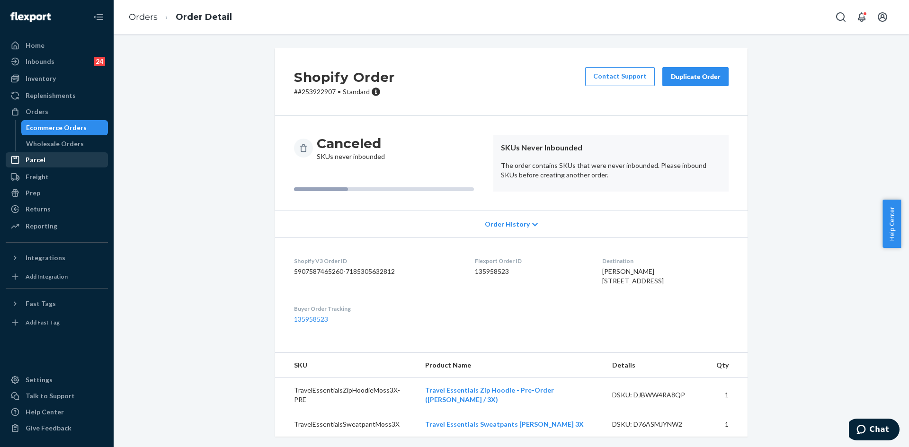
scroll to position [10, 0]
click at [55, 78] on div "Inventory" at bounding box center [57, 78] width 100 height 13
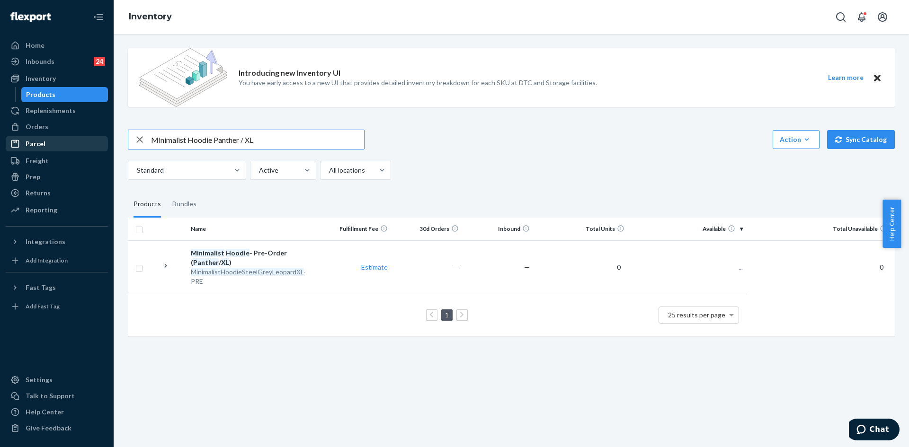
click at [221, 139] on input "Minimalist Hoodie Panther / XL" at bounding box center [257, 139] width 213 height 19
click at [269, 138] on input "Minimalist Hoodie Brown Leopard / XL" at bounding box center [257, 139] width 213 height 19
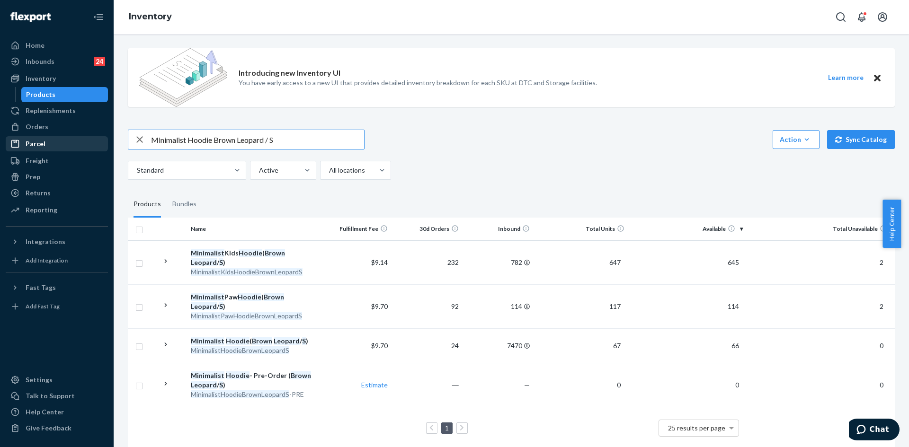
drag, startPoint x: 235, startPoint y: 140, endPoint x: 189, endPoint y: 132, distance: 46.6
click at [189, 132] on input "Minimalist Hoodie Brown Leopard / S" at bounding box center [257, 139] width 213 height 19
click at [239, 139] on input "Minimalist Kids Hoodie Leopard / S" at bounding box center [257, 139] width 213 height 19
click at [277, 142] on input "Minimalist Kids Hoodie Panther / S" at bounding box center [257, 139] width 213 height 19
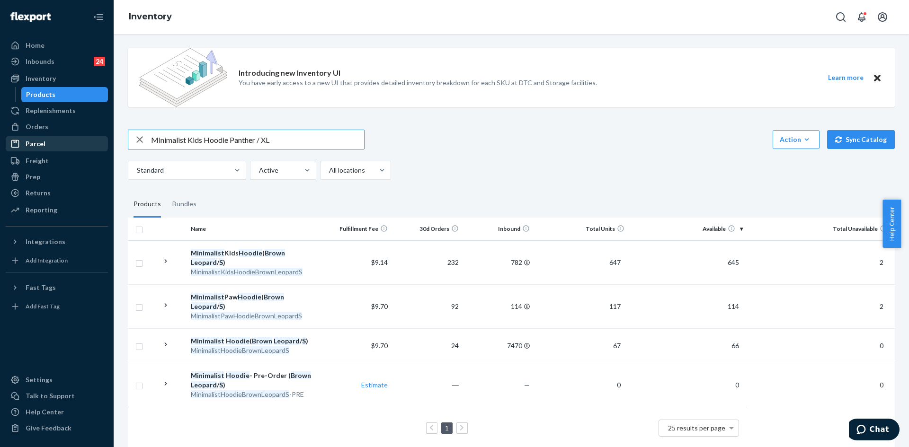
type input "Minimalist Kids Hoodie Panther / XL"
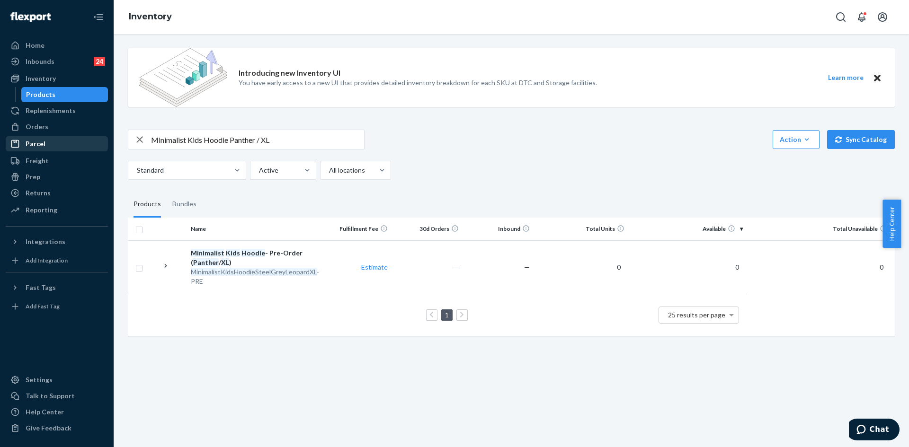
click at [142, 138] on icon "button" at bounding box center [139, 139] width 7 height 7
click at [46, 133] on link "Orders" at bounding box center [57, 126] width 102 height 15
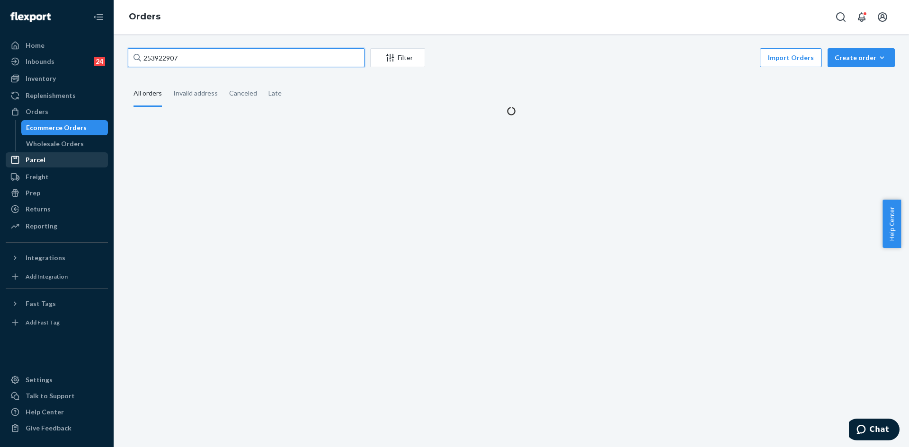
click at [159, 54] on input "253922907" at bounding box center [246, 57] width 237 height 19
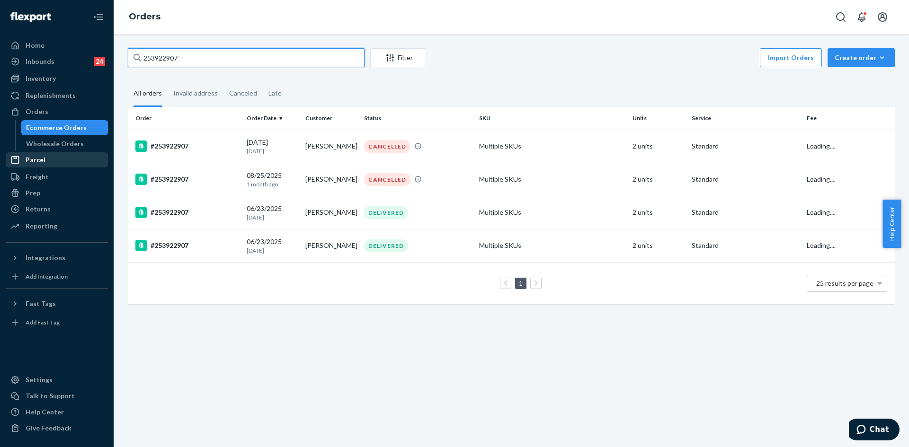
click at [159, 54] on input "253922907" at bounding box center [246, 57] width 237 height 19
paste input "416721"
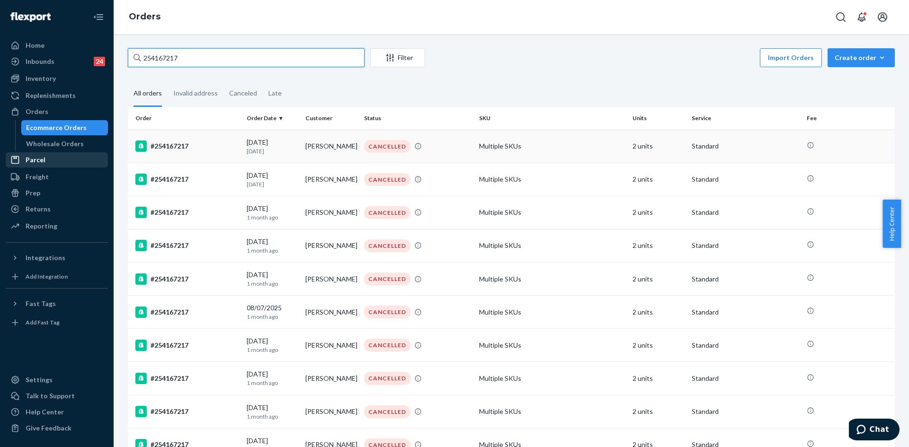
type input "254167217"
click at [237, 143] on div "#254167217" at bounding box center [187, 146] width 104 height 11
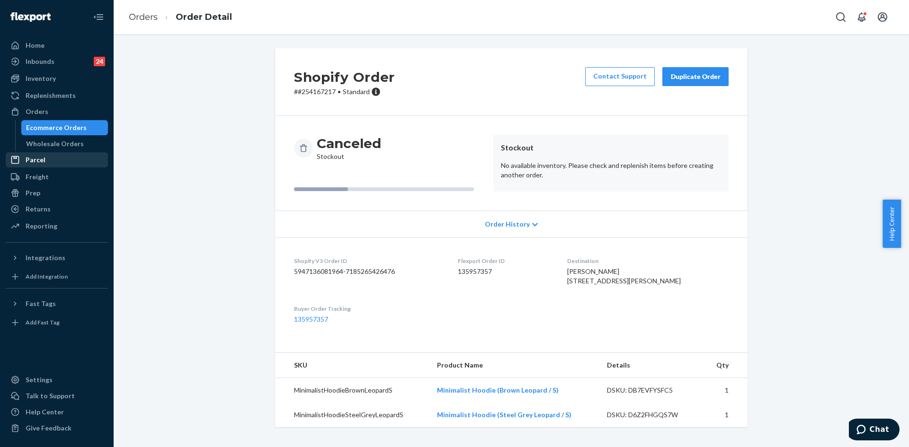
scroll to position [10, 0]
click at [63, 77] on div "Inventory" at bounding box center [57, 78] width 100 height 13
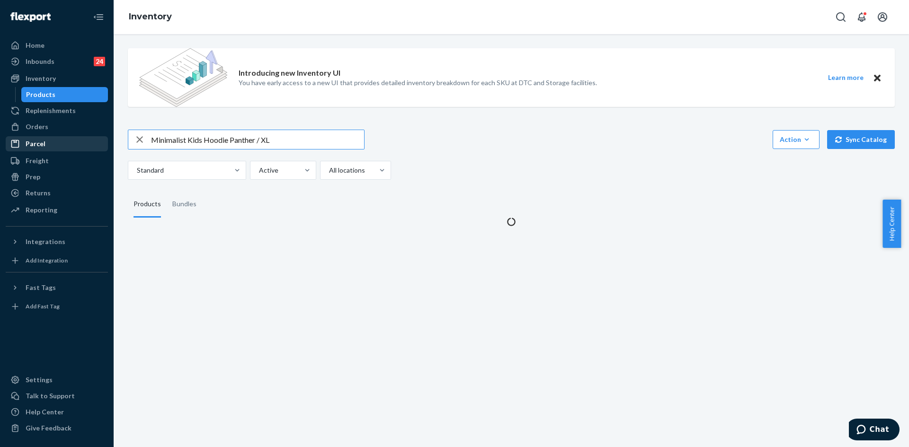
click at [141, 141] on icon "button" at bounding box center [139, 139] width 7 height 7
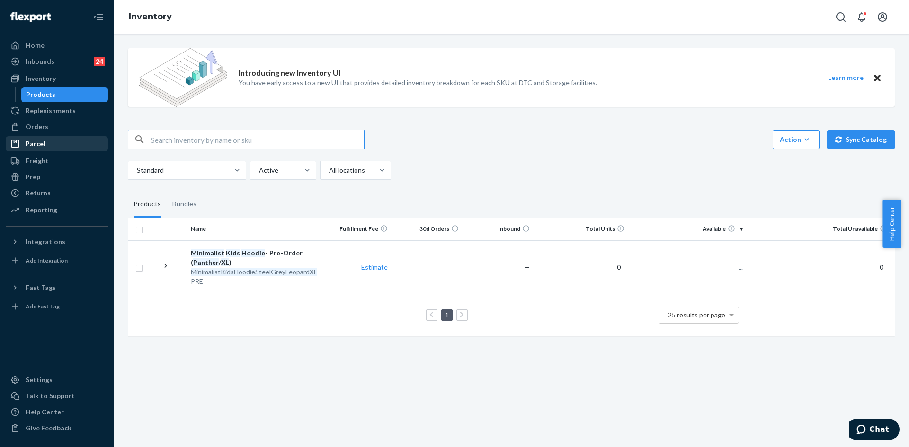
click at [169, 140] on input "text" at bounding box center [257, 139] width 213 height 19
type input "DND Travel Hoodie Steel Grey / L"
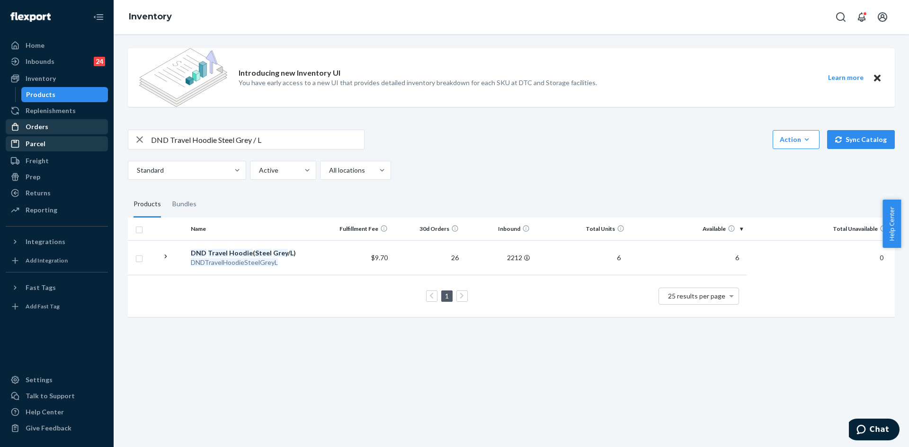
click at [57, 132] on div "Orders" at bounding box center [57, 126] width 100 height 13
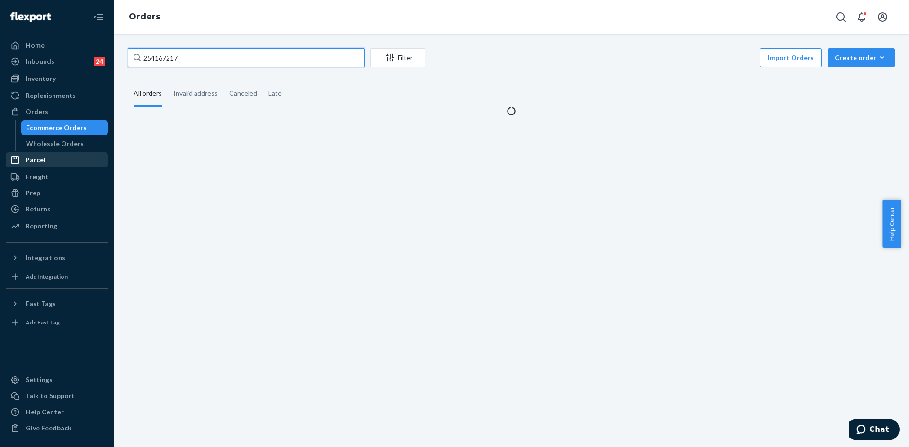
click at [160, 55] on input "254167217" at bounding box center [246, 57] width 237 height 19
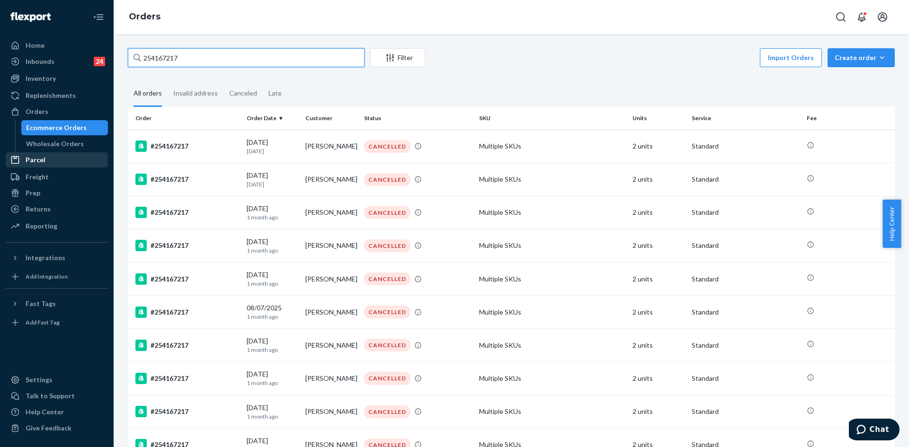
paste input "317608"
type input "254317608"
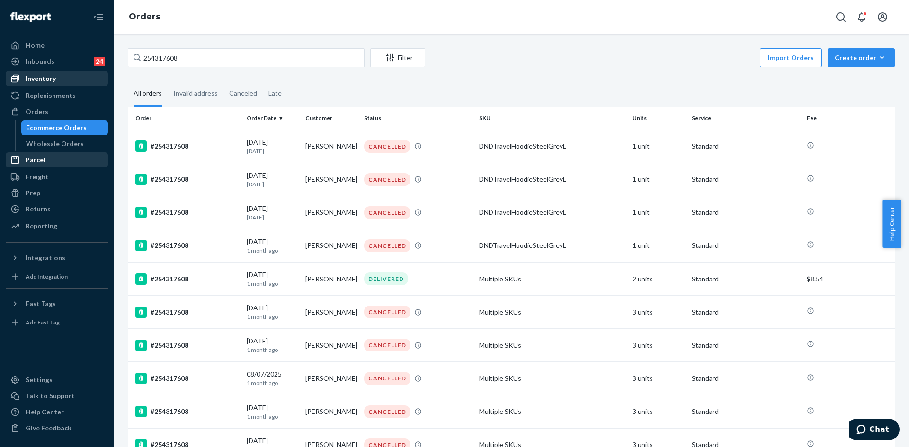
click at [59, 79] on div "Inventory" at bounding box center [57, 78] width 100 height 13
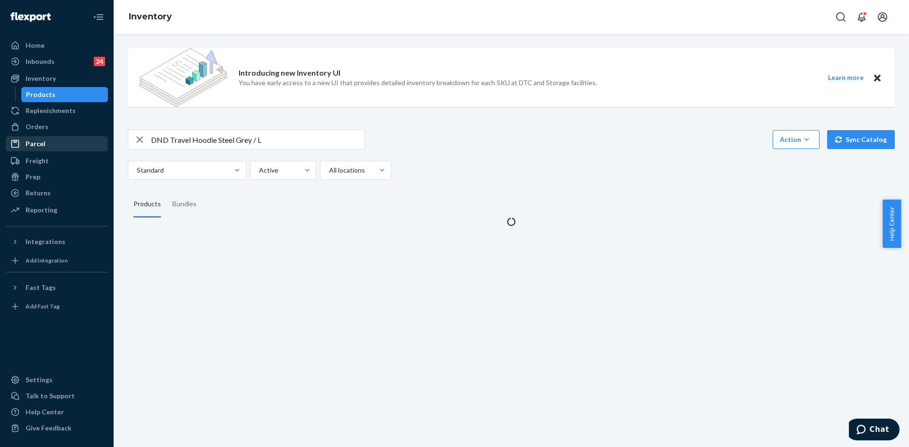
click at [143, 141] on icon "button" at bounding box center [139, 139] width 11 height 19
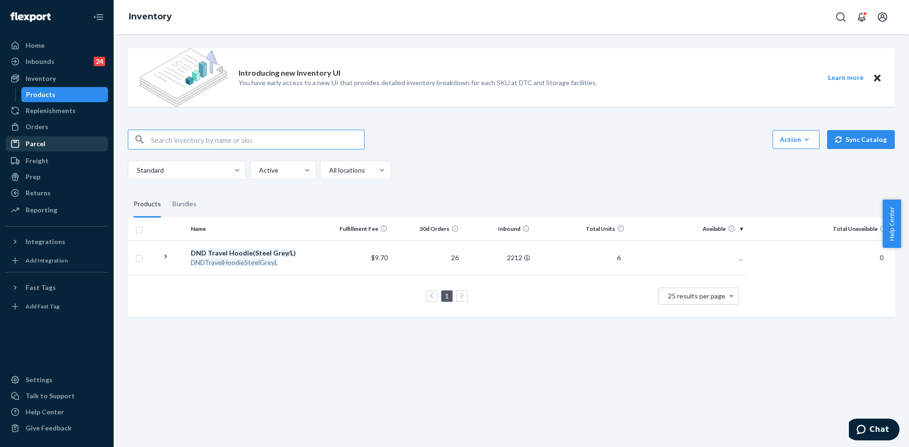
click at [168, 142] on input "text" at bounding box center [257, 139] width 213 height 19
type input "Cloud Zip Hoodie Orchid / M"
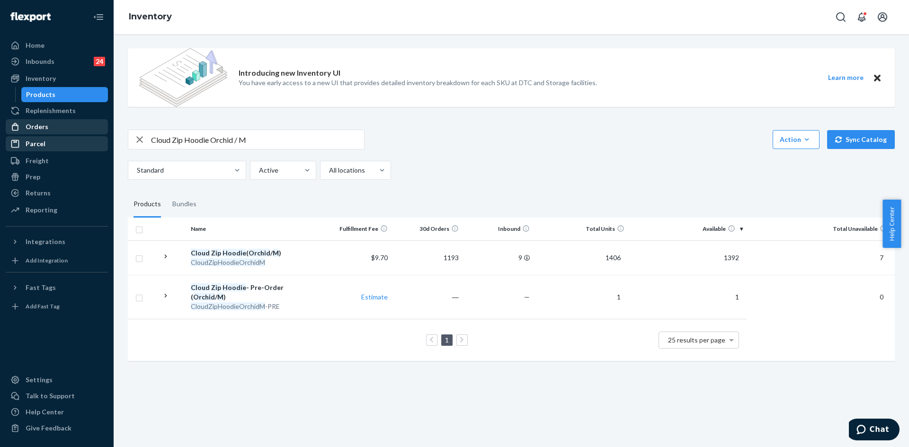
click at [48, 133] on div "Orders" at bounding box center [57, 126] width 100 height 13
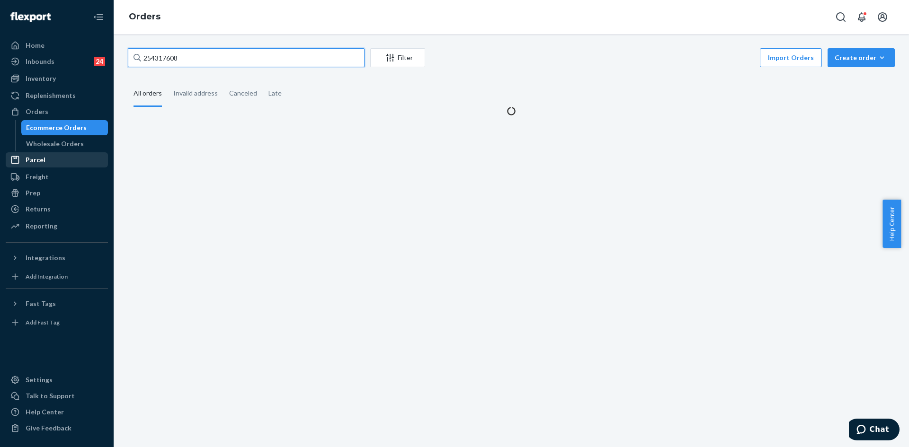
click at [155, 54] on input "254317608" at bounding box center [246, 57] width 237 height 19
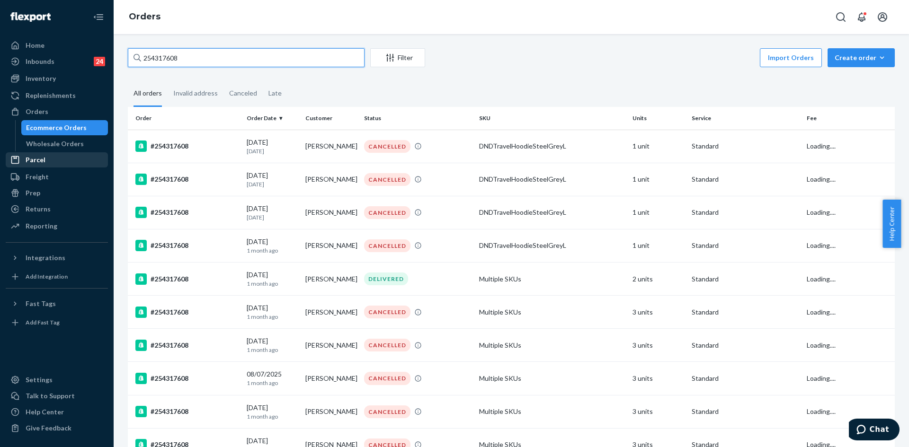
click at [155, 54] on input "254317608" at bounding box center [246, 57] width 237 height 19
paste input "3610815"
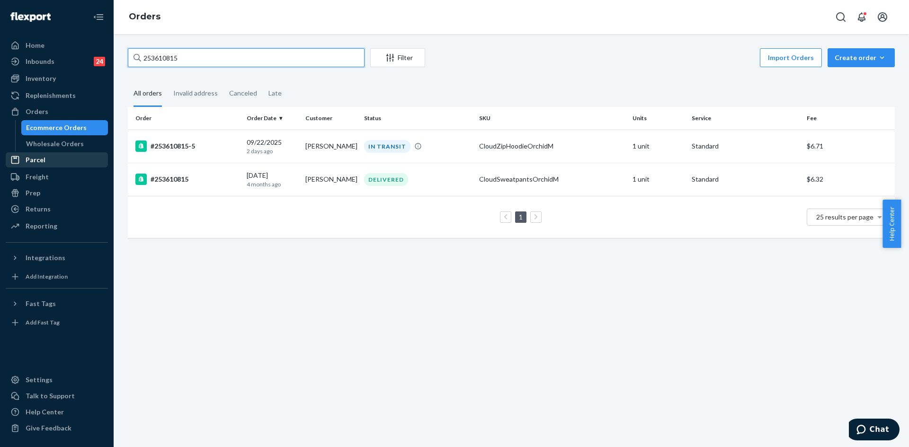
type input "253610815"
click at [215, 129] on th "Order" at bounding box center [185, 118] width 115 height 23
click at [209, 144] on div "#253610815-5" at bounding box center [187, 146] width 104 height 11
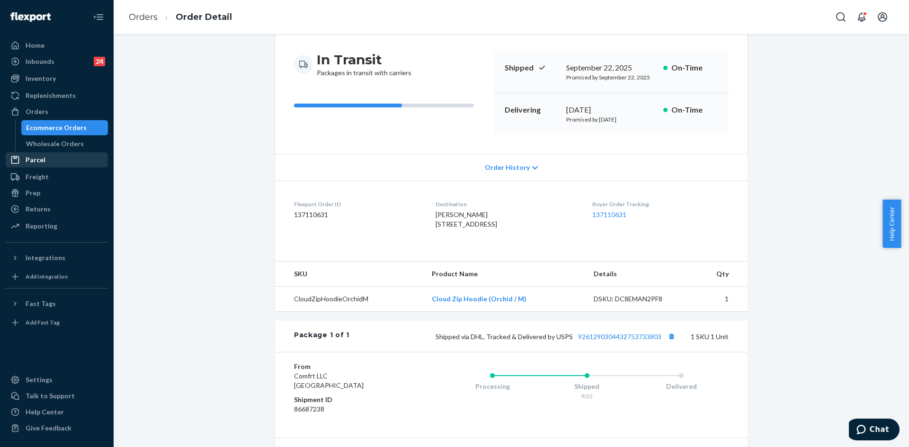
scroll to position [95, 0]
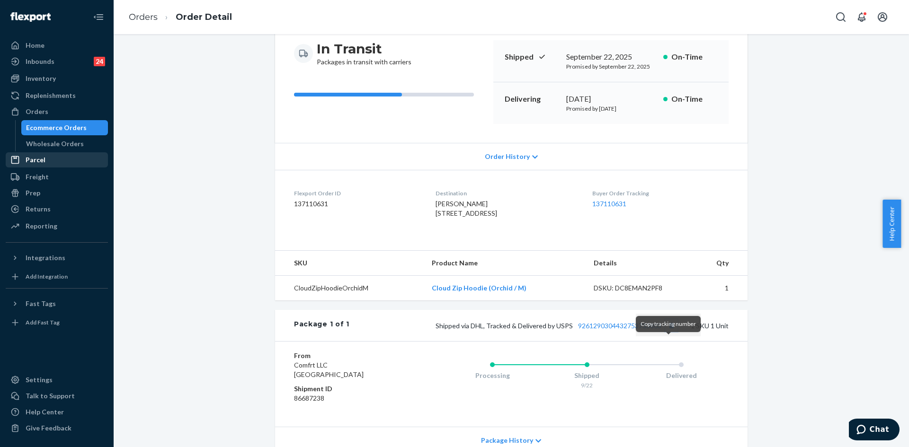
drag, startPoint x: 669, startPoint y: 346, endPoint x: 627, endPoint y: 293, distance: 67.3
click at [669, 332] on button "Copy tracking number" at bounding box center [671, 325] width 12 height 12
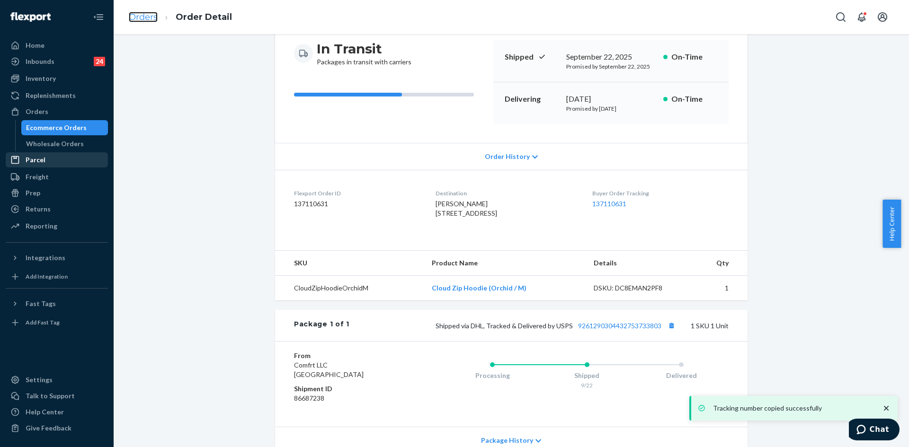
click at [145, 17] on link "Orders" at bounding box center [143, 17] width 29 height 10
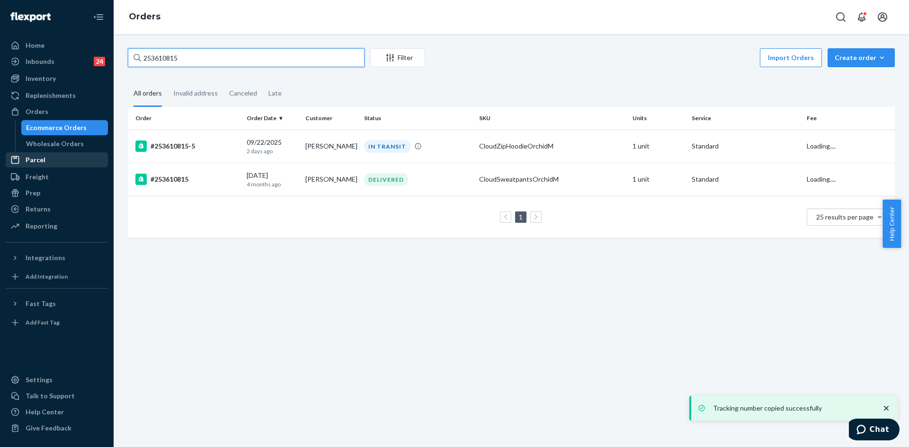
click at [160, 64] on input "253610815" at bounding box center [246, 57] width 237 height 19
paste input "4699512"
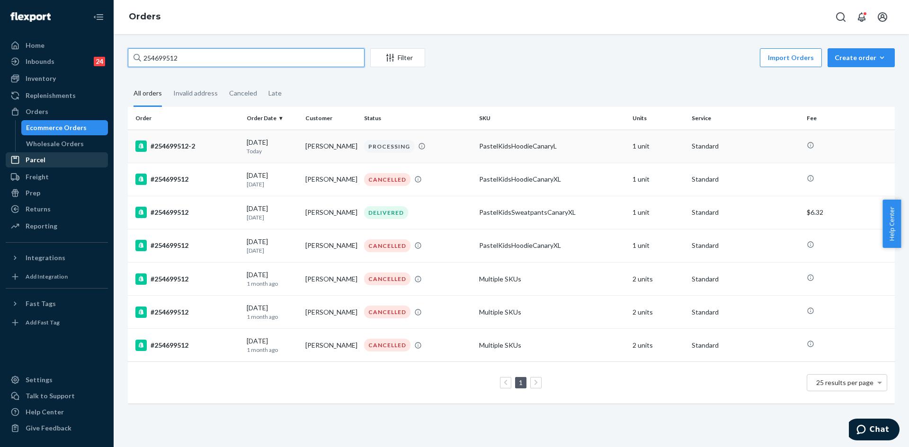
type input "254699512"
click at [213, 142] on div "#254699512-2" at bounding box center [187, 146] width 104 height 11
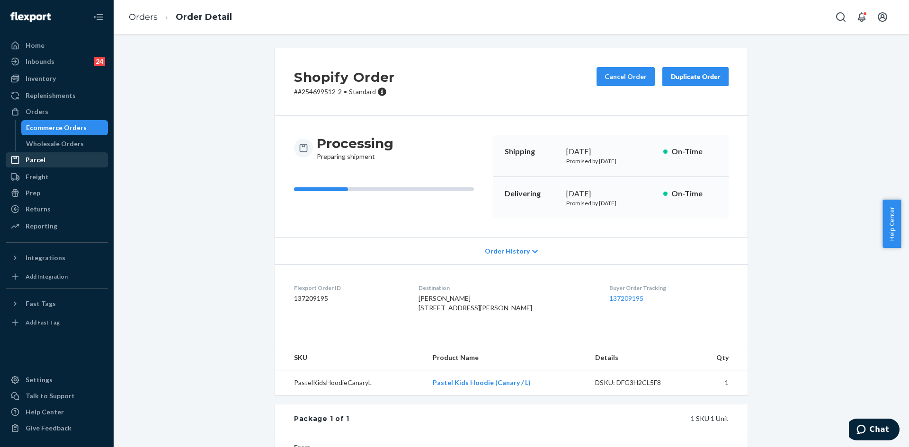
click at [615, 304] on div "Buyer Order Tracking 137209195" at bounding box center [668, 300] width 119 height 33
click at [613, 301] on link "137209195" at bounding box center [626, 298] width 34 height 8
click at [146, 9] on ol "Orders Order Detail" at bounding box center [180, 17] width 118 height 28
click at [145, 13] on link "Orders" at bounding box center [143, 17] width 29 height 10
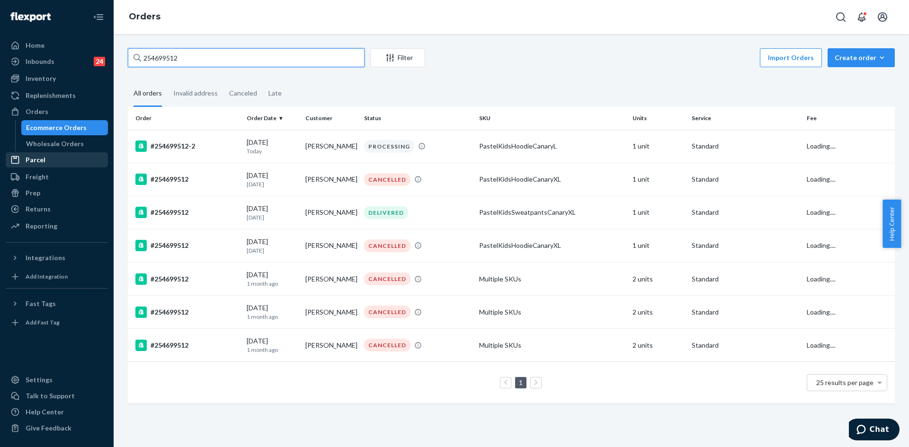
click at [160, 59] on input "254699512" at bounding box center [246, 57] width 237 height 19
paste input "5148541"
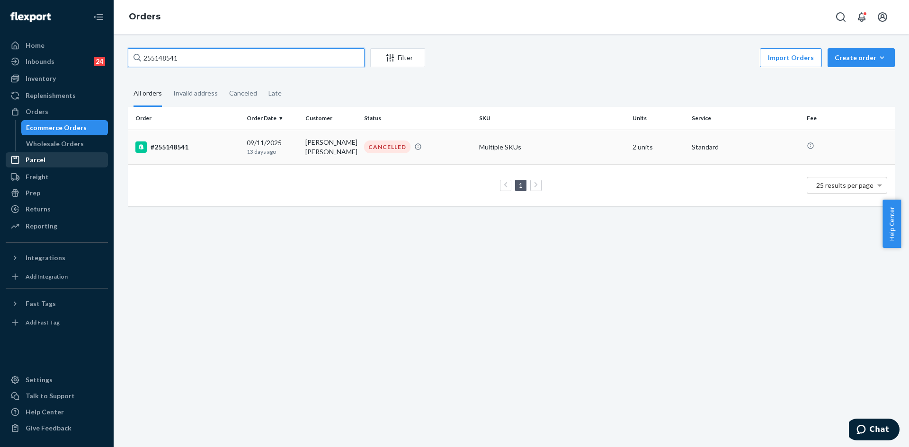
type input "255148541"
click at [247, 145] on div "[DATE] [DATE]" at bounding box center [272, 147] width 51 height 18
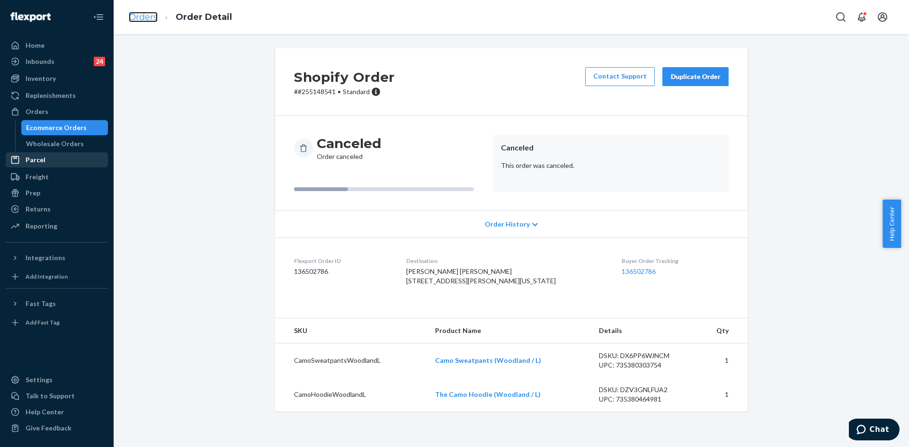
click at [145, 18] on link "Orders" at bounding box center [143, 17] width 29 height 10
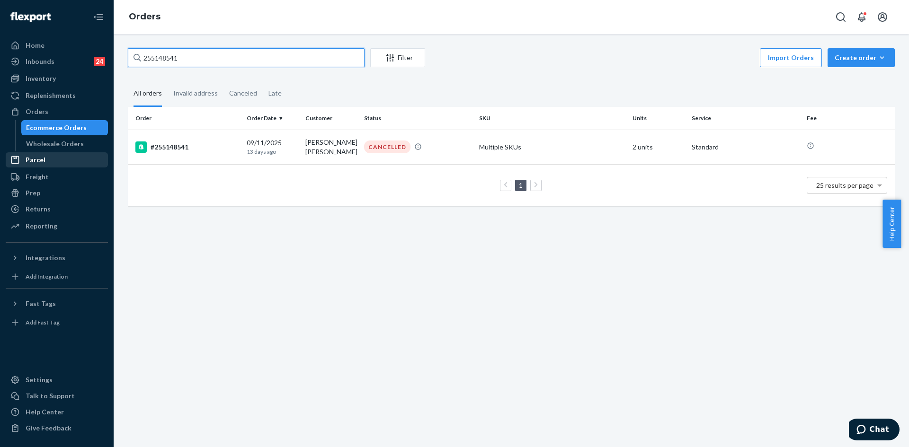
click at [166, 57] on input "255148541" at bounding box center [246, 57] width 237 height 19
paste input "6040"
click at [168, 54] on input "255160401" at bounding box center [246, 57] width 237 height 19
click at [168, 55] on input "255160401" at bounding box center [246, 57] width 237 height 19
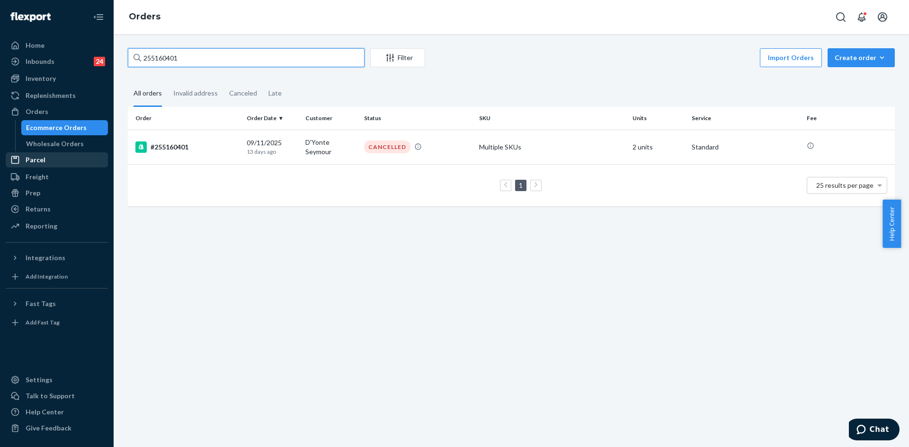
paste input "4655499"
type input "254655499"
click at [217, 144] on div "#254655499" at bounding box center [187, 146] width 104 height 11
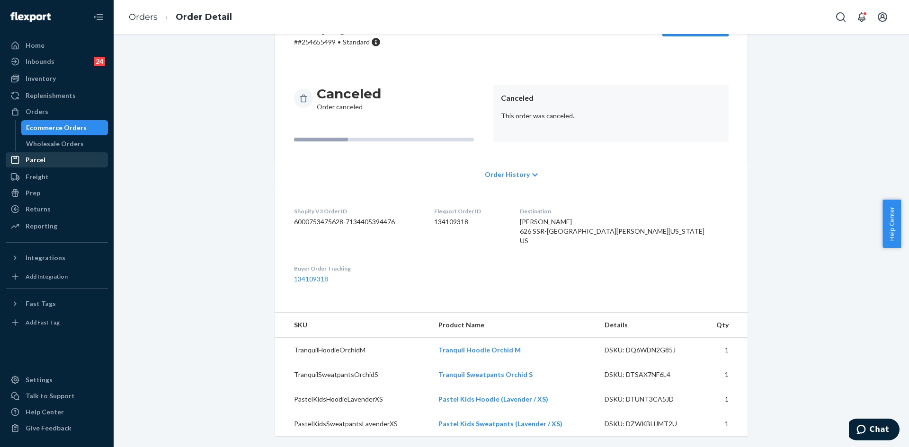
scroll to position [60, 0]
